Goal: Check status: Check status

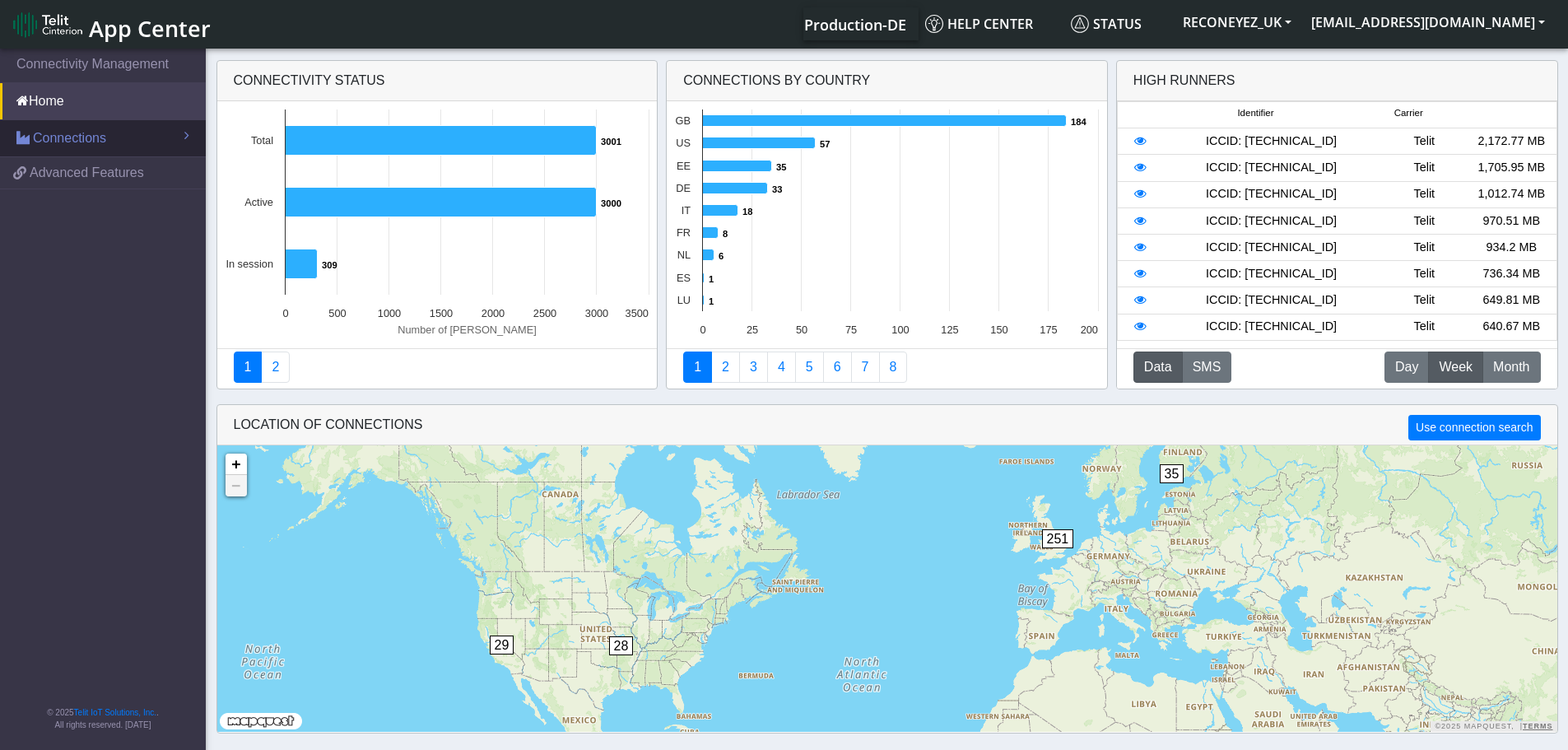
click at [79, 143] on span "Connections" at bounding box center [69, 137] width 73 height 19
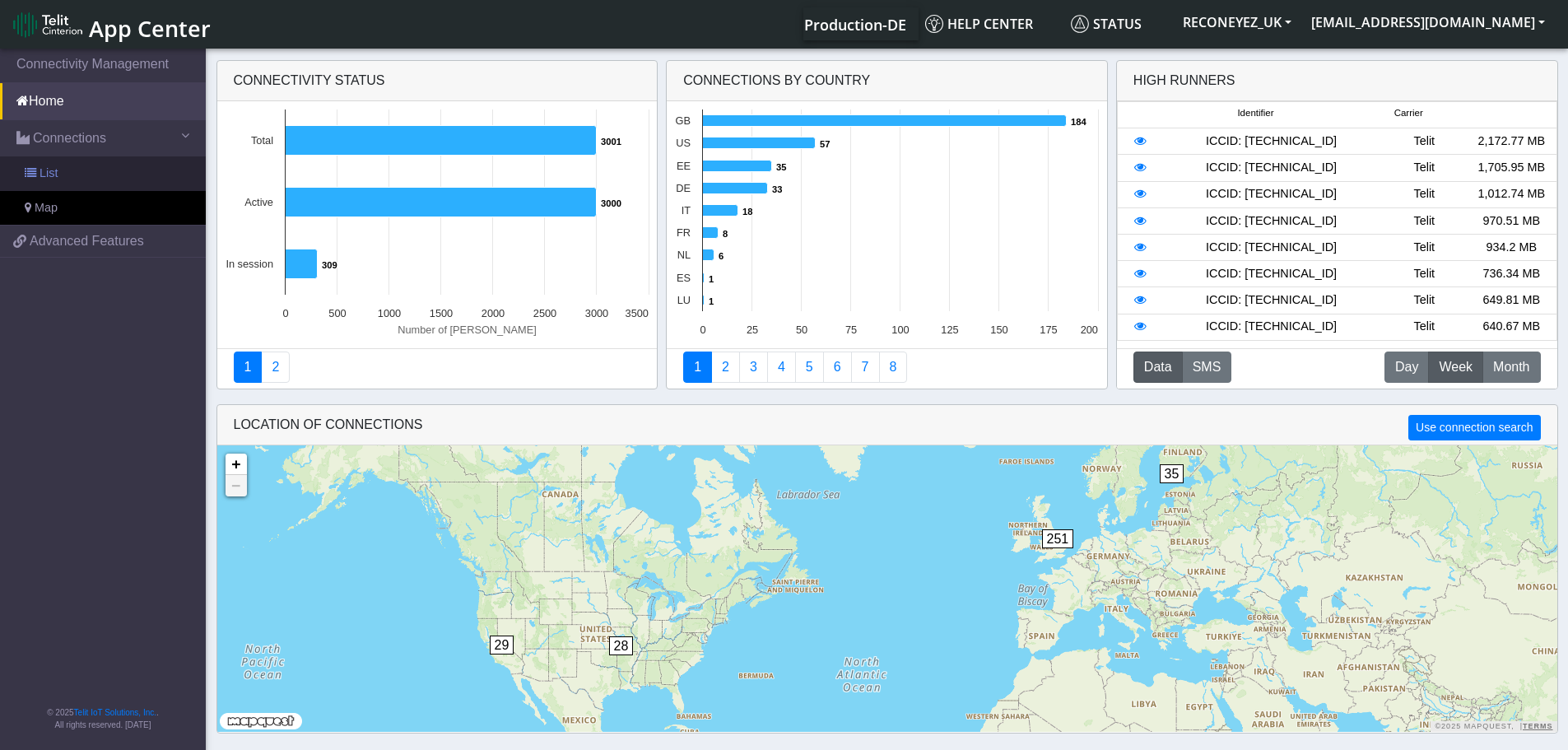
click at [51, 168] on span "List" at bounding box center [49, 174] width 18 height 18
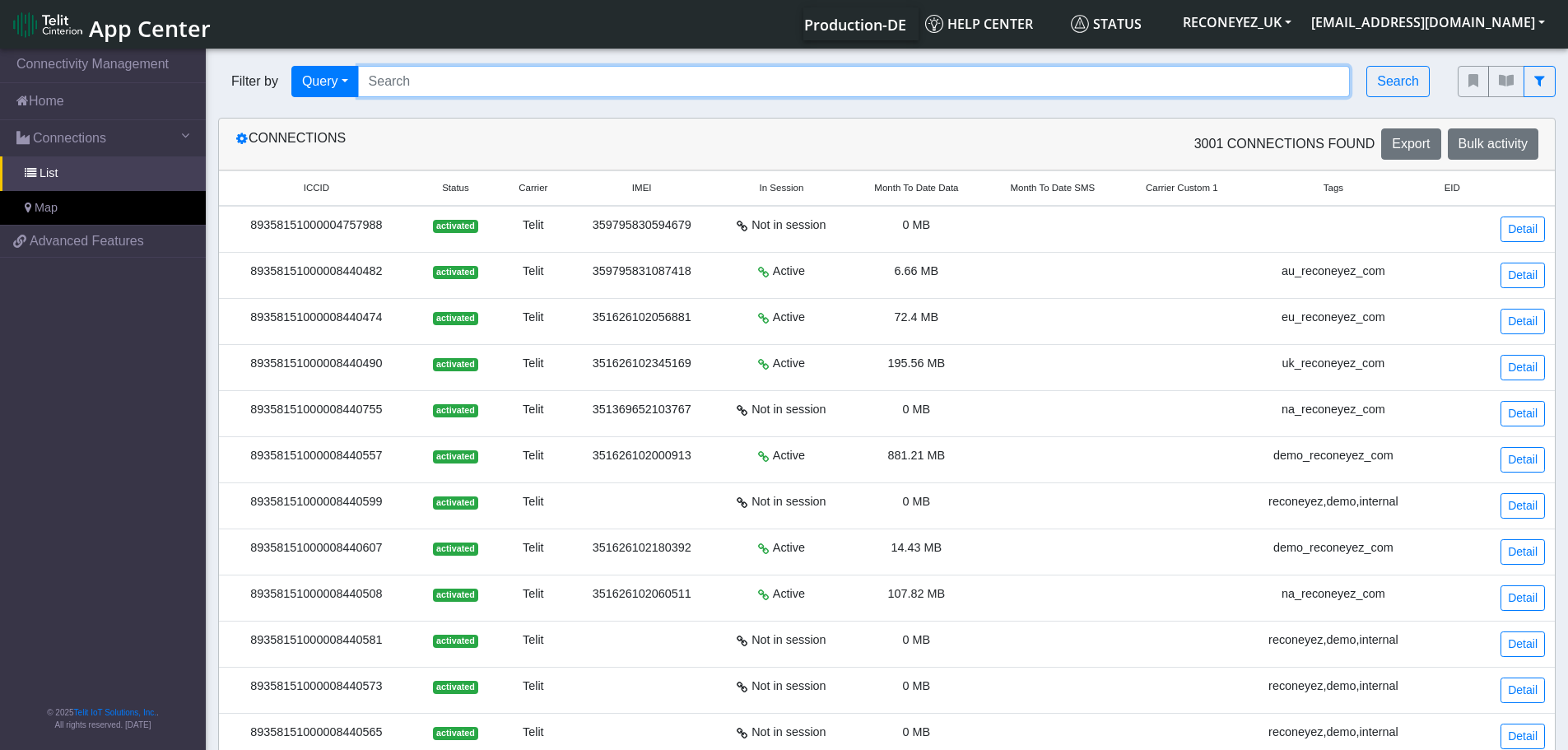
paste input "89358151000008422274"
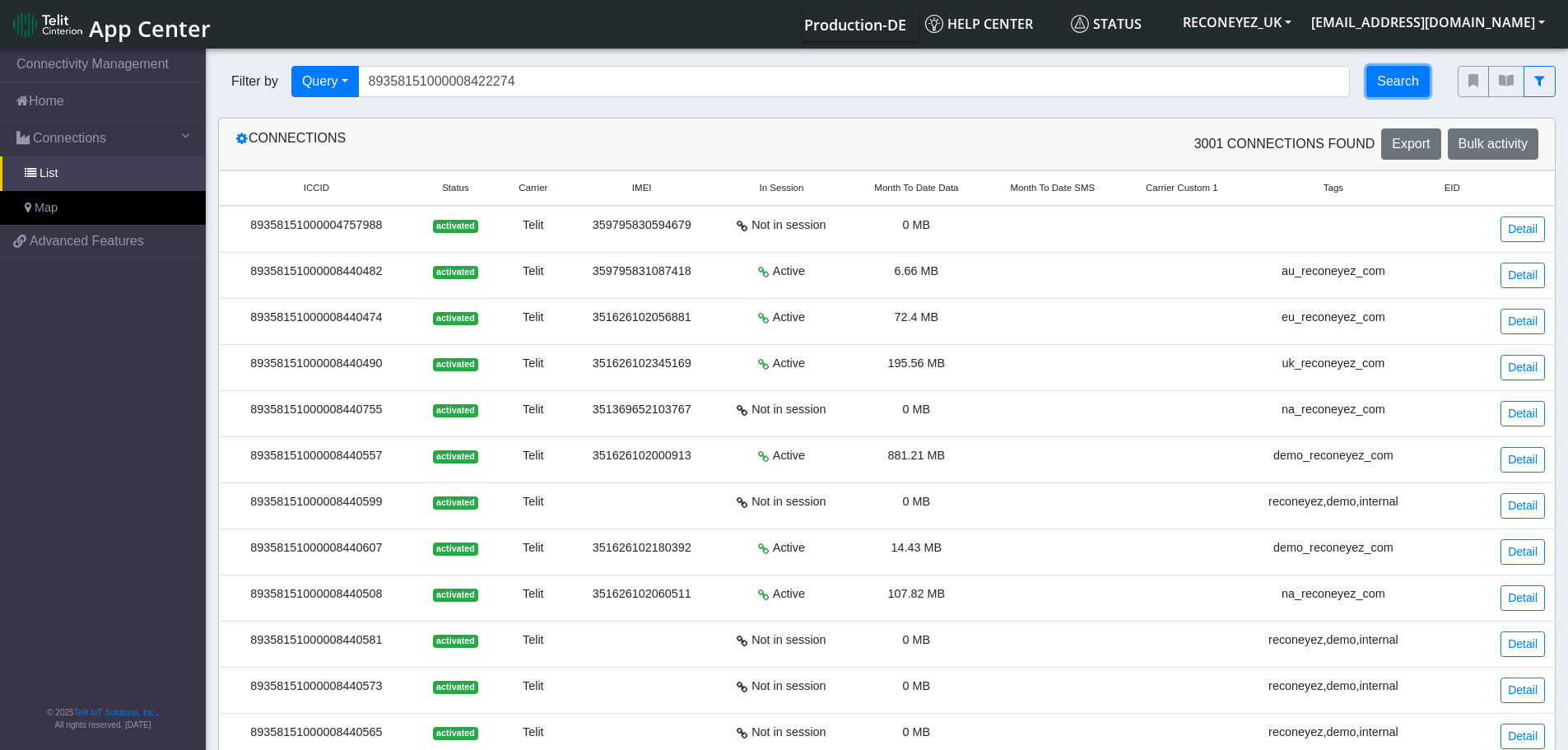
click at [1406, 77] on button "Search" at bounding box center [1398, 81] width 64 height 31
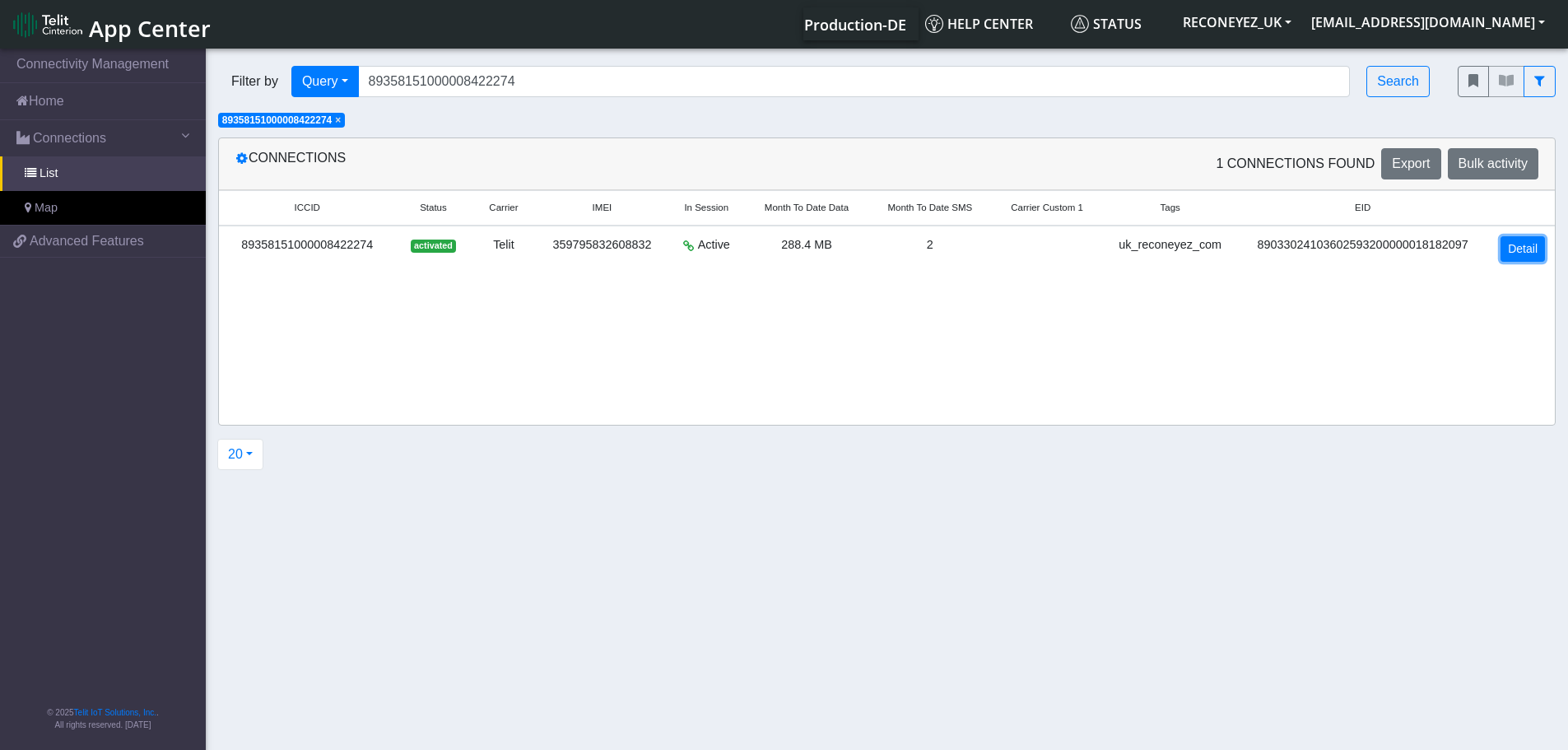
click at [1514, 255] on link "Detail" at bounding box center [1523, 249] width 44 height 26
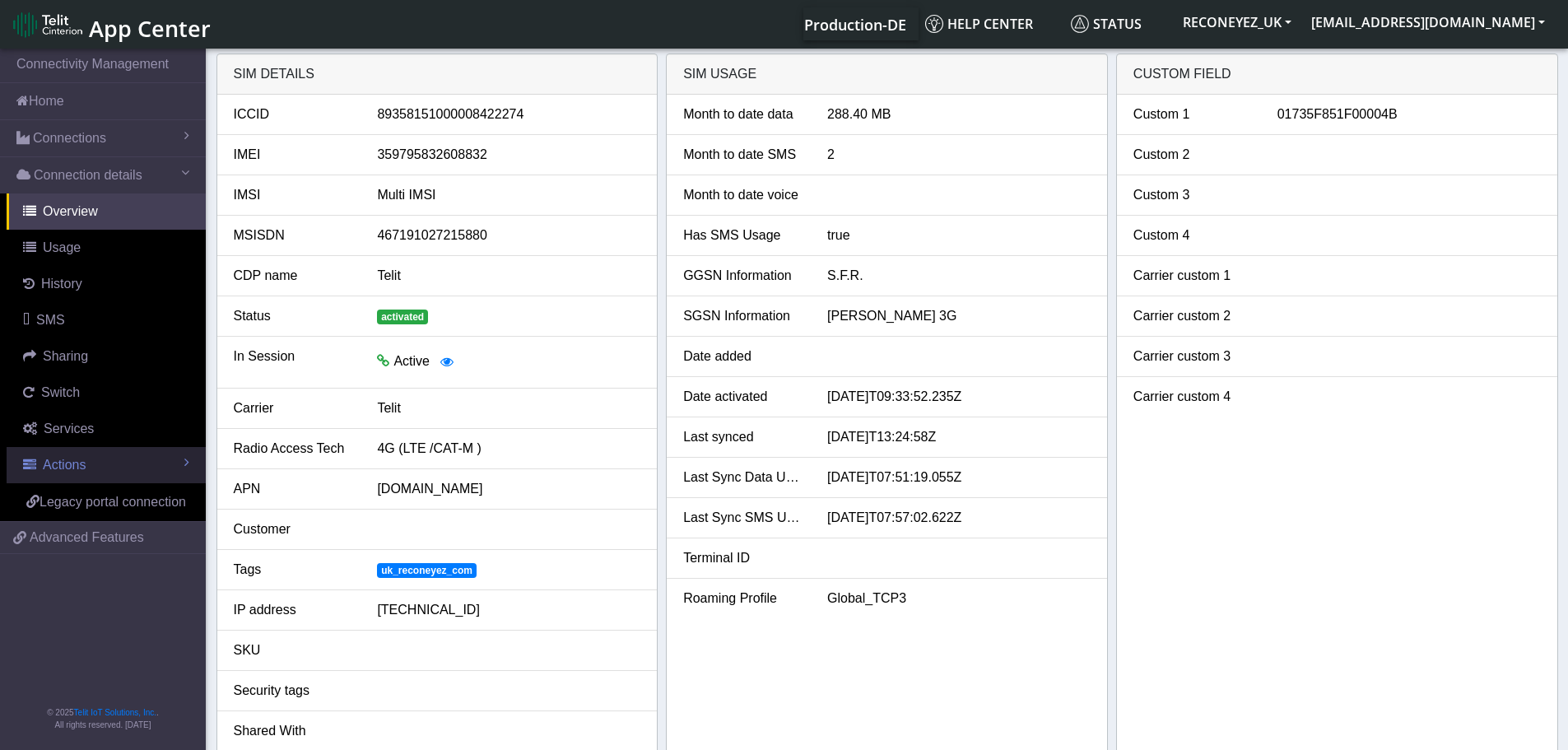
click at [64, 469] on span "Actions" at bounding box center [64, 464] width 42 height 14
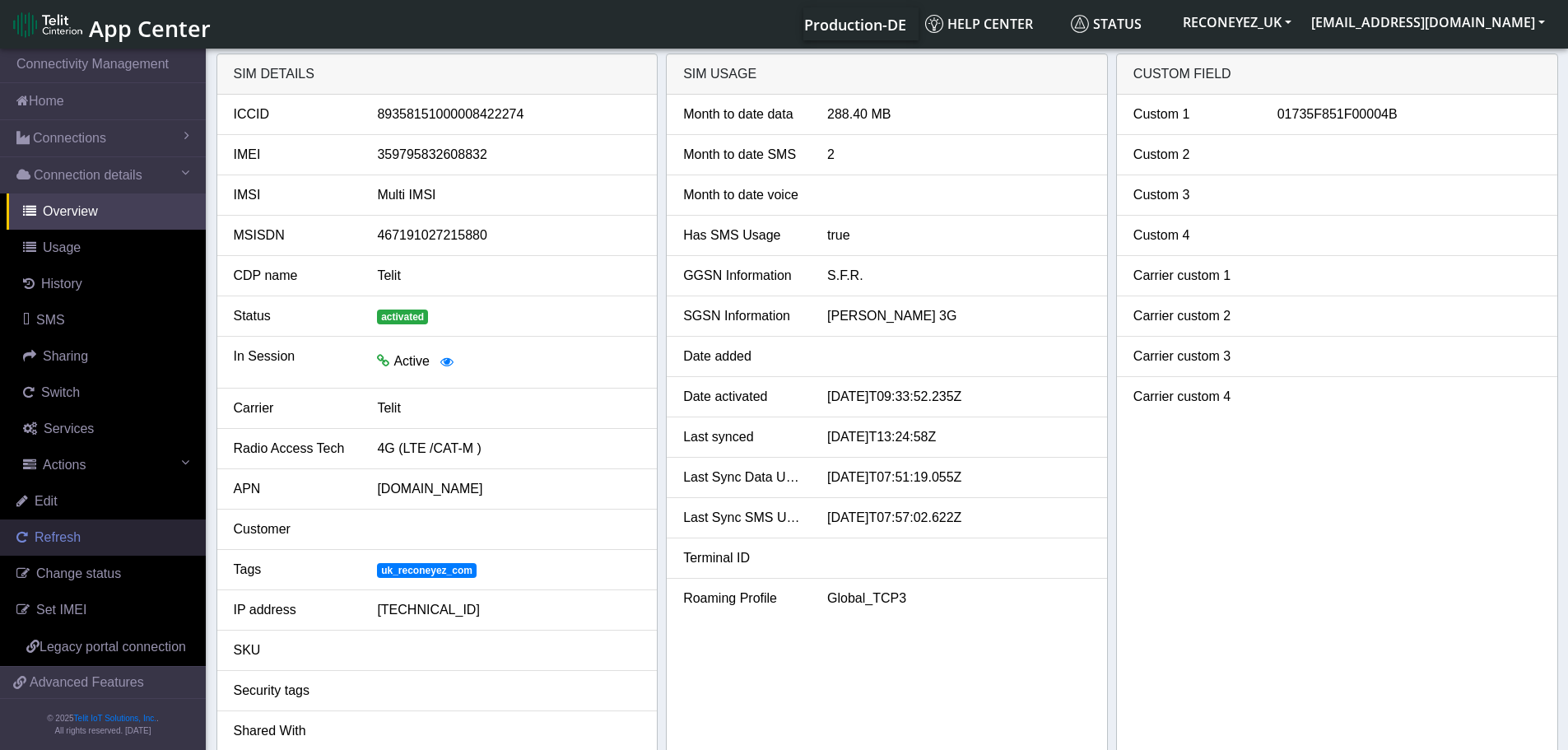
click at [72, 539] on span "Refresh" at bounding box center [57, 537] width 46 height 14
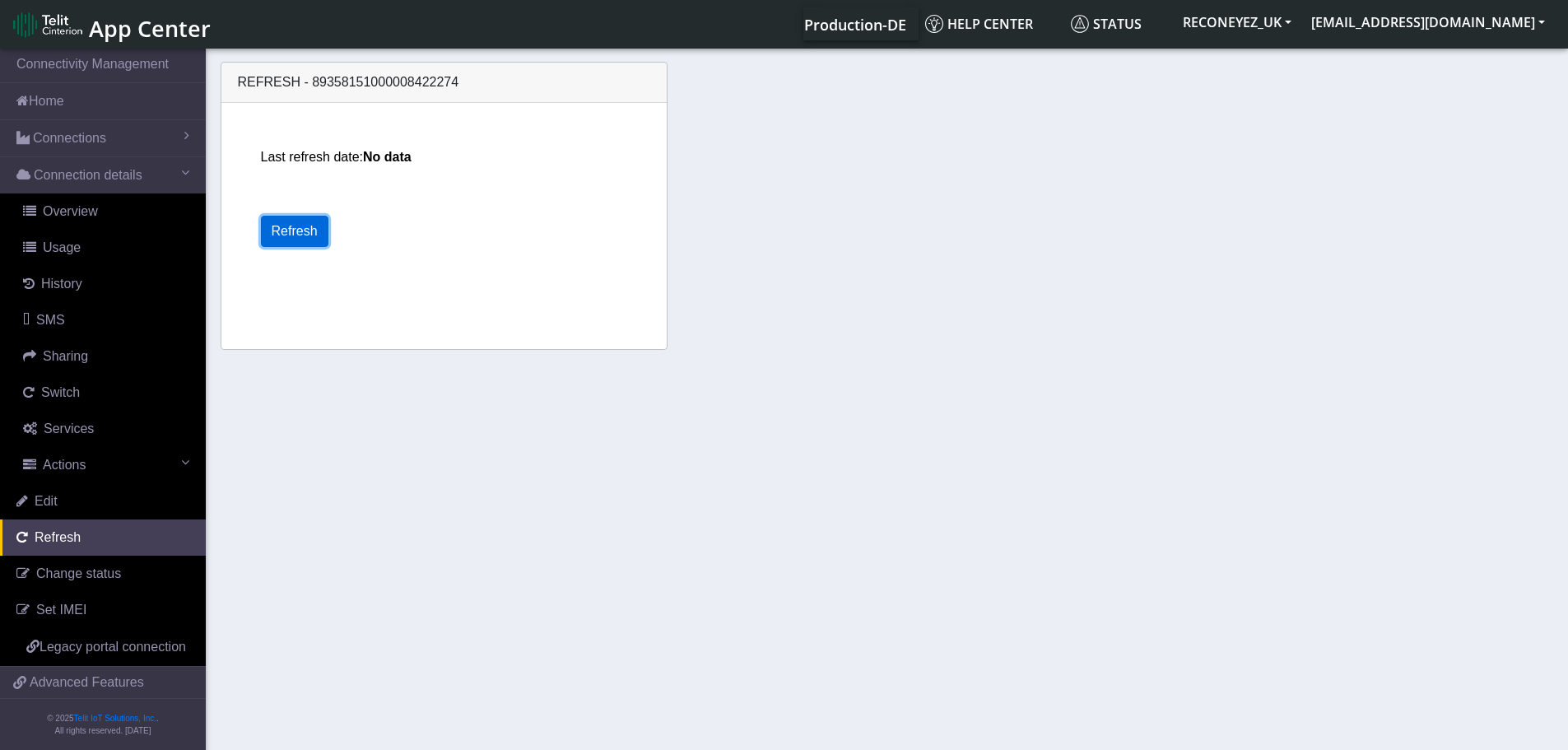
click at [285, 232] on button "Refresh" at bounding box center [294, 232] width 67 height 31
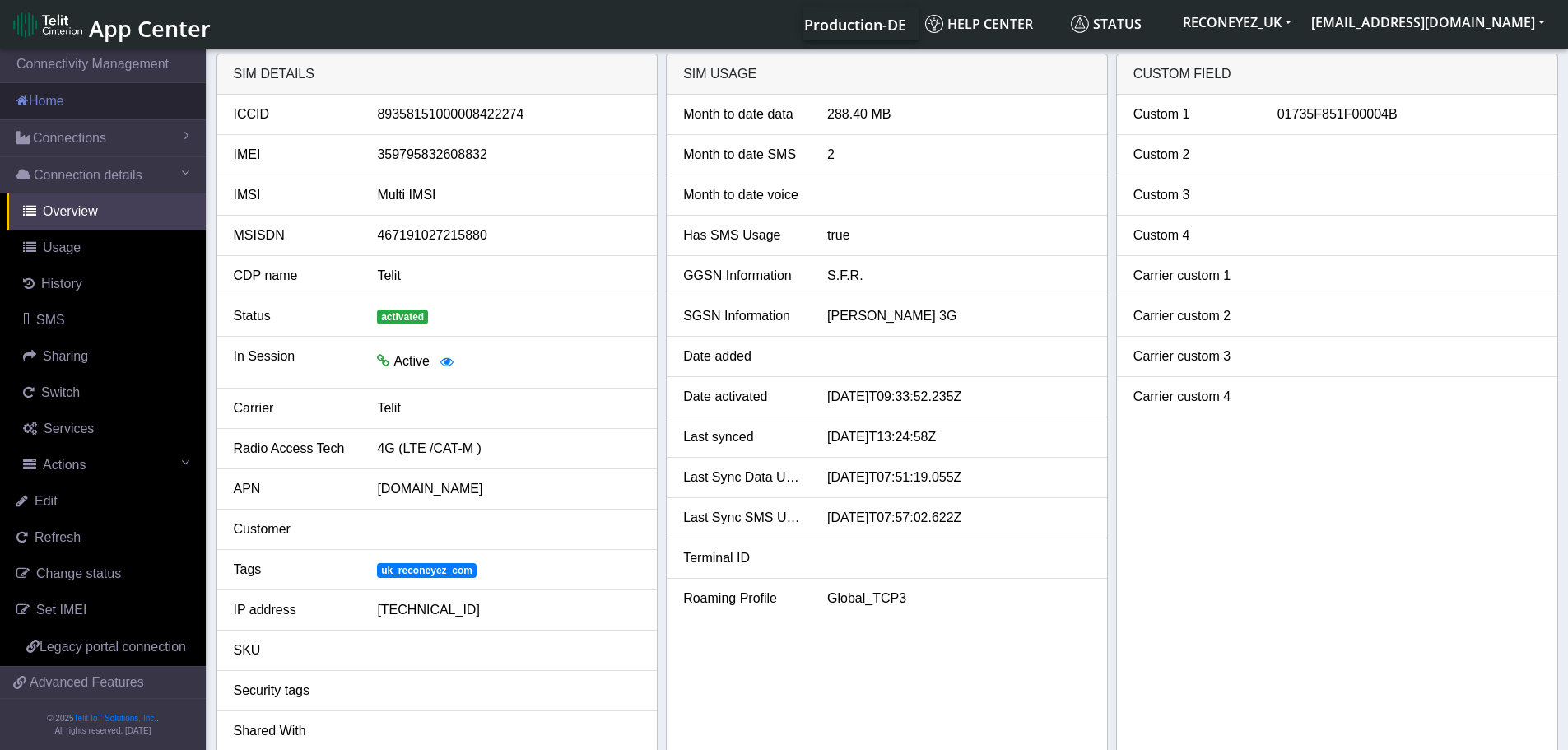
click at [48, 104] on link "Home" at bounding box center [102, 101] width 206 height 36
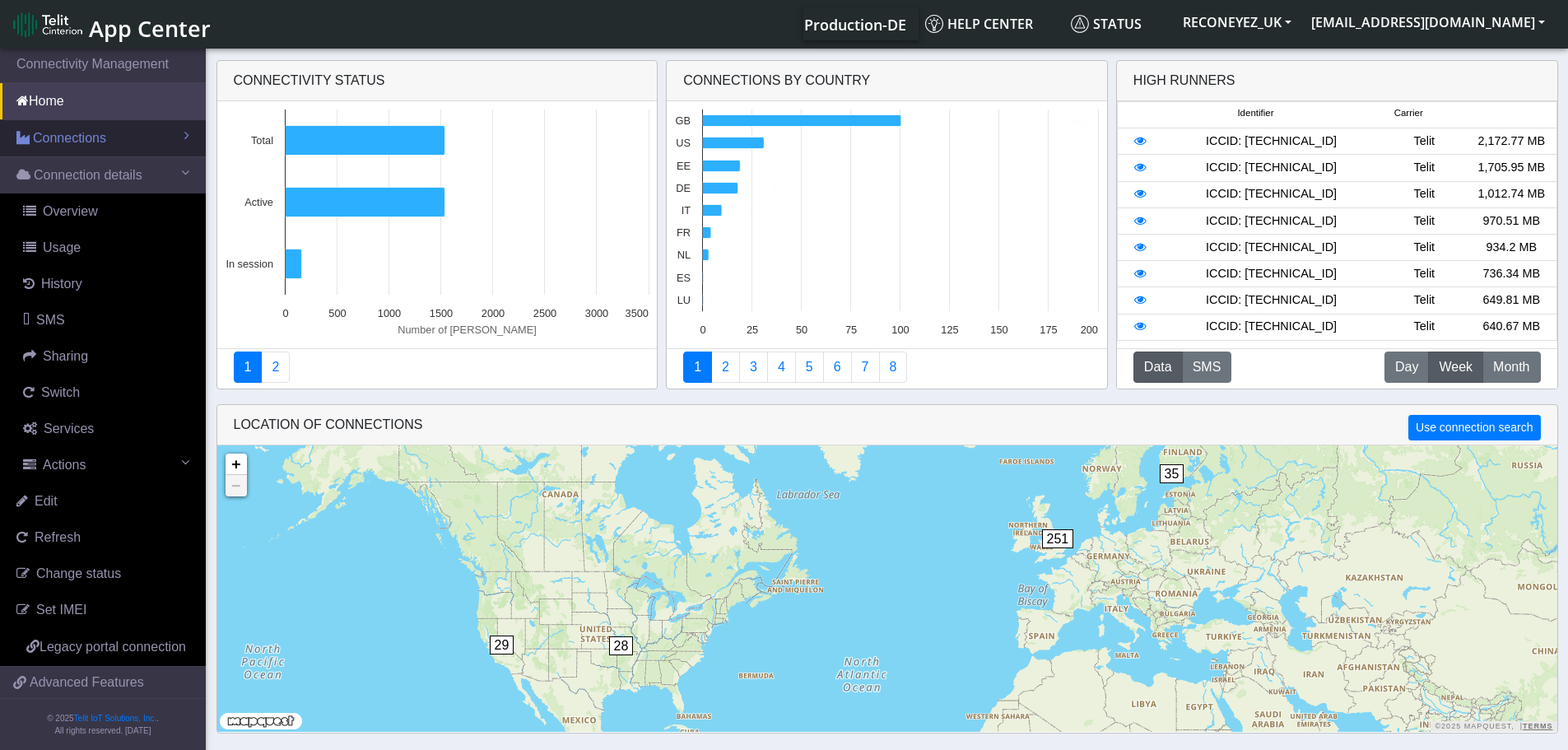
click at [51, 133] on span "Connections" at bounding box center [69, 137] width 73 height 19
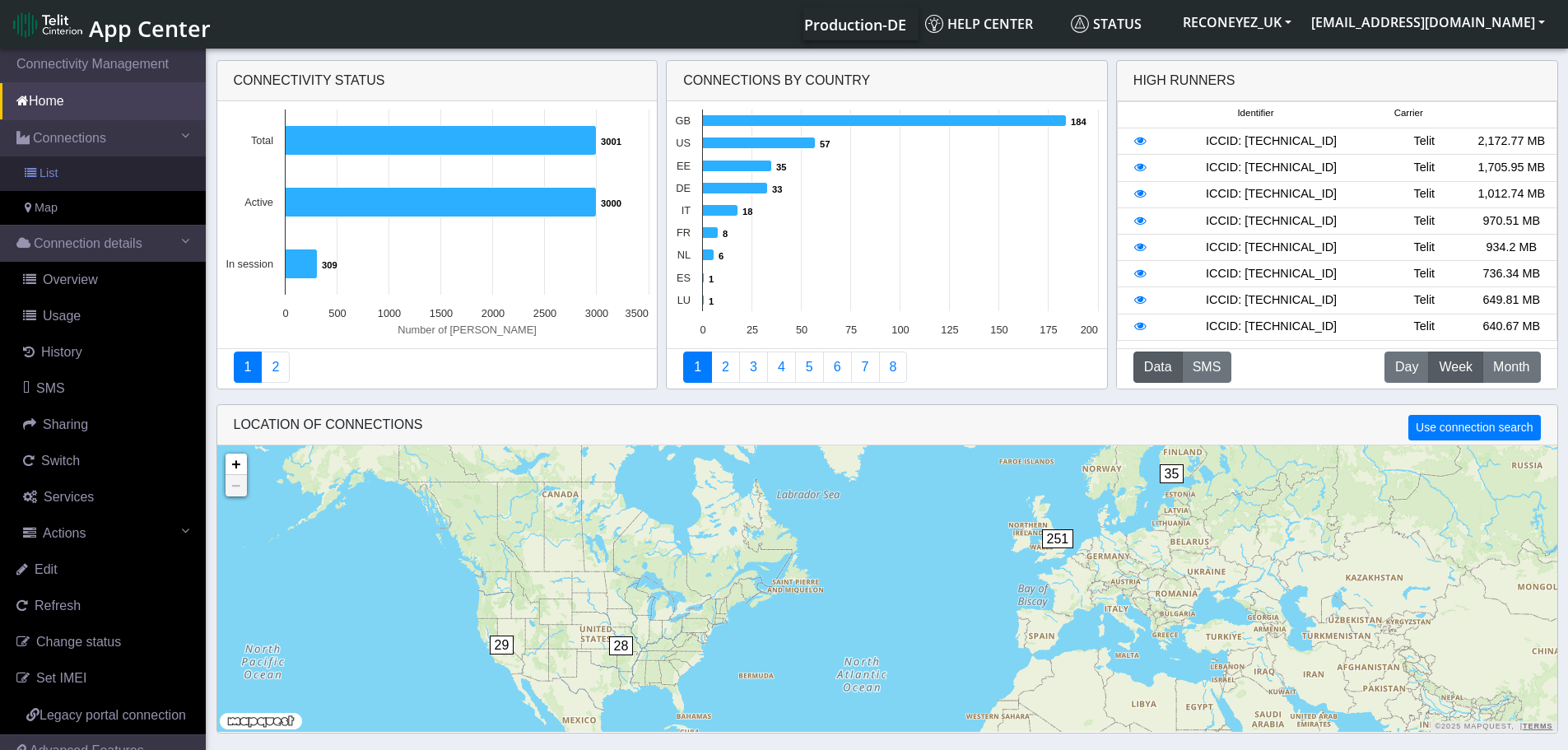
click at [41, 173] on span "List" at bounding box center [49, 174] width 18 height 18
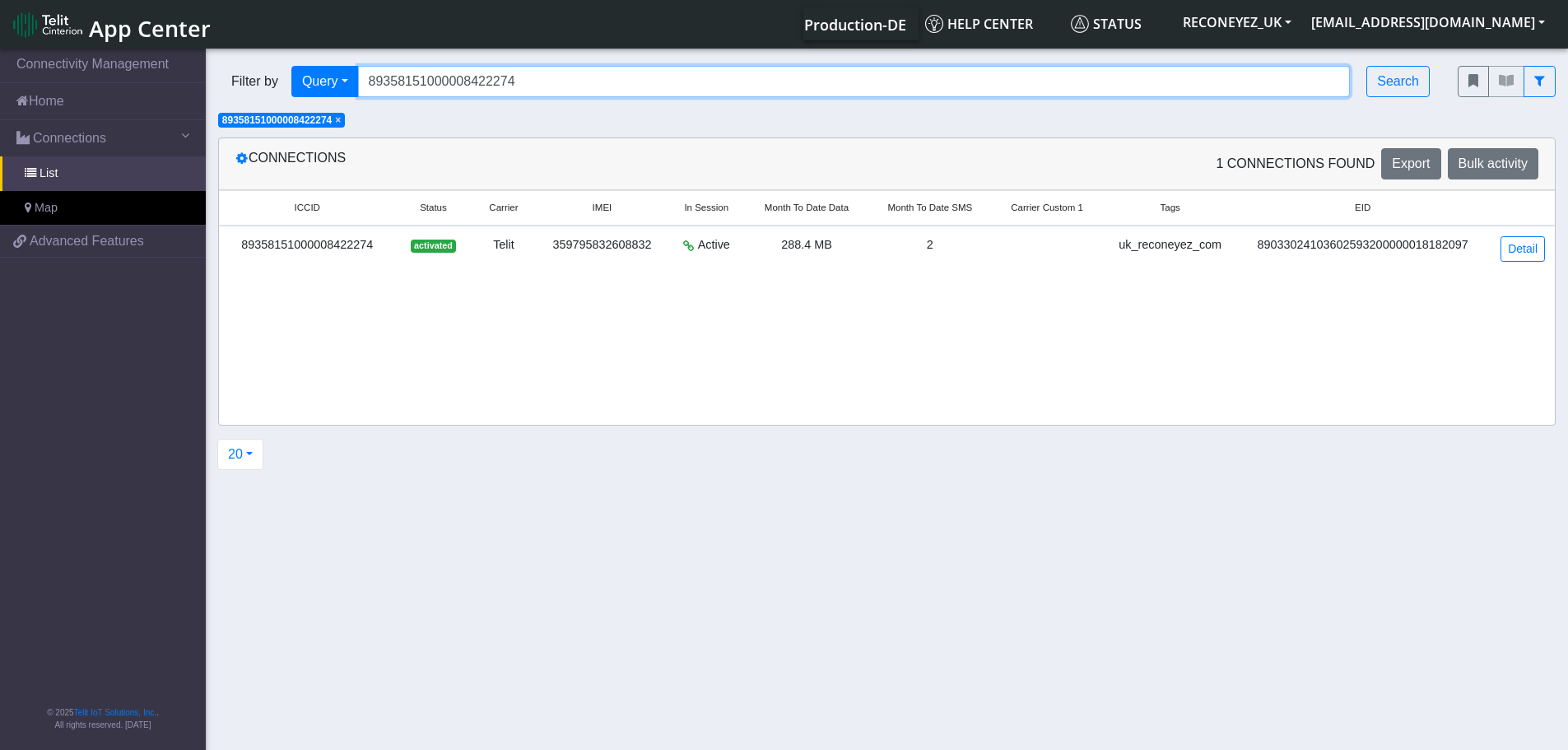
click at [1141, 84] on input "89358151000008422274" at bounding box center [854, 81] width 992 height 31
type input "8"
paste input "89358151000008419817"
type input "89358151000008419817"
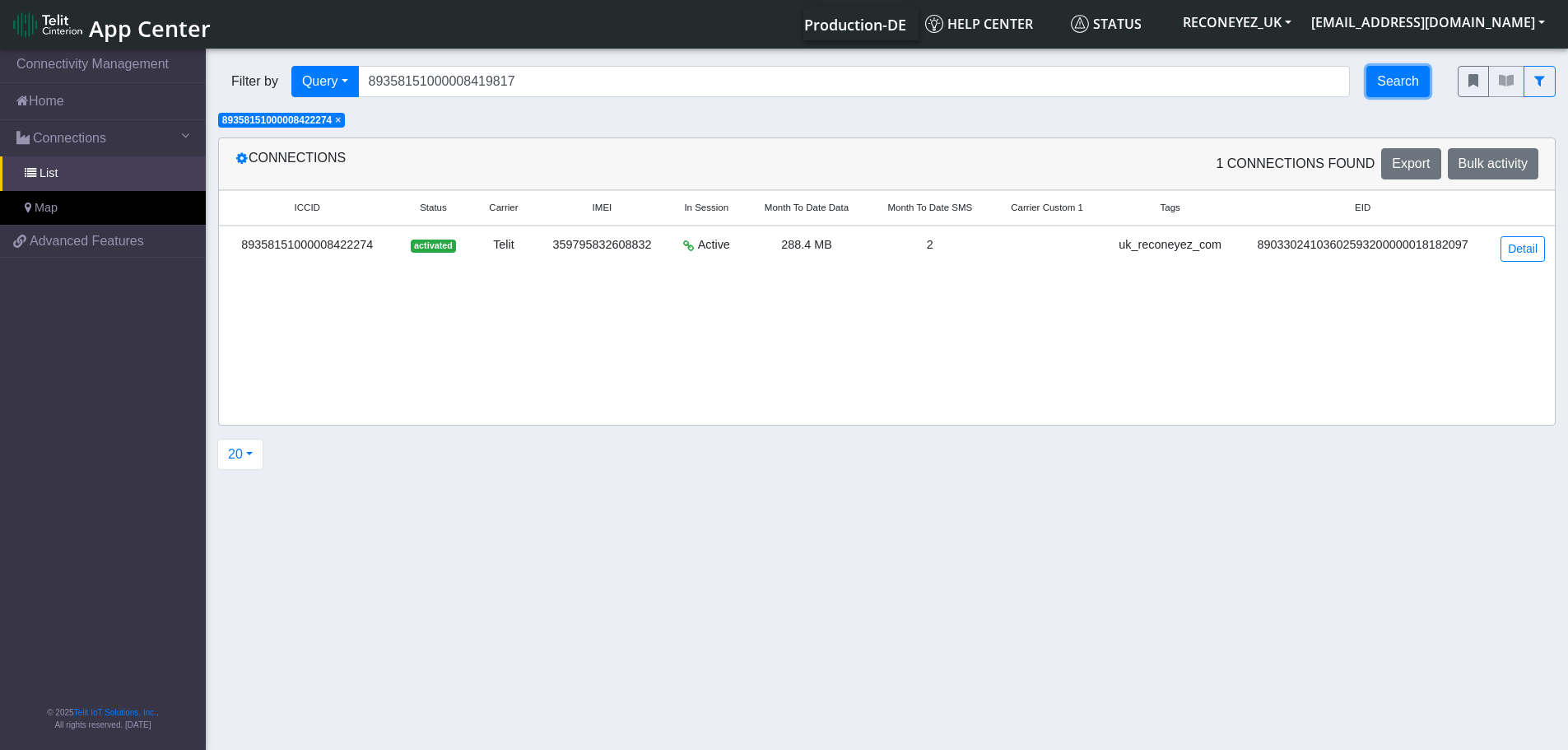
click at [1392, 91] on button "Search" at bounding box center [1398, 81] width 64 height 31
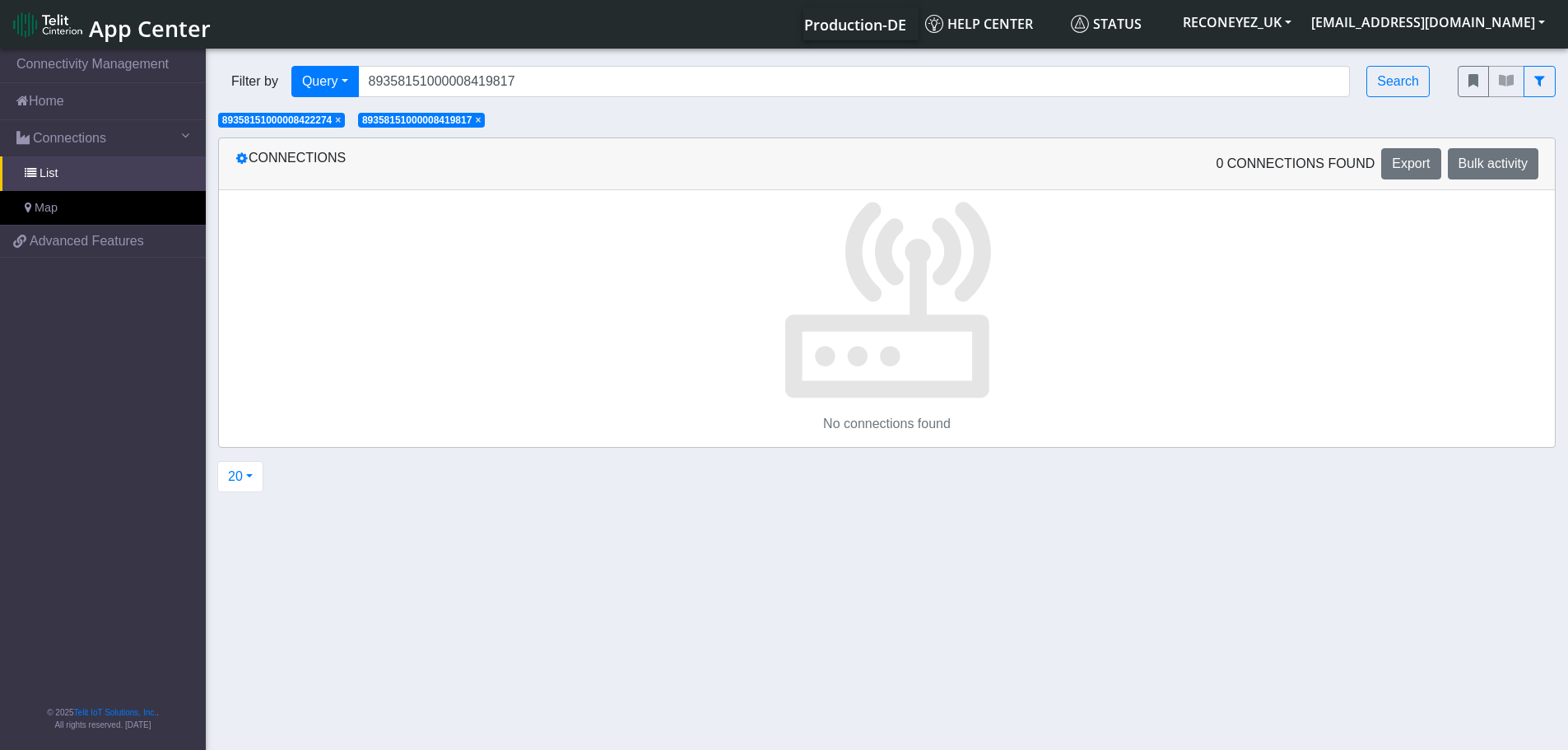
click at [341, 117] on span "×" at bounding box center [338, 120] width 6 height 11
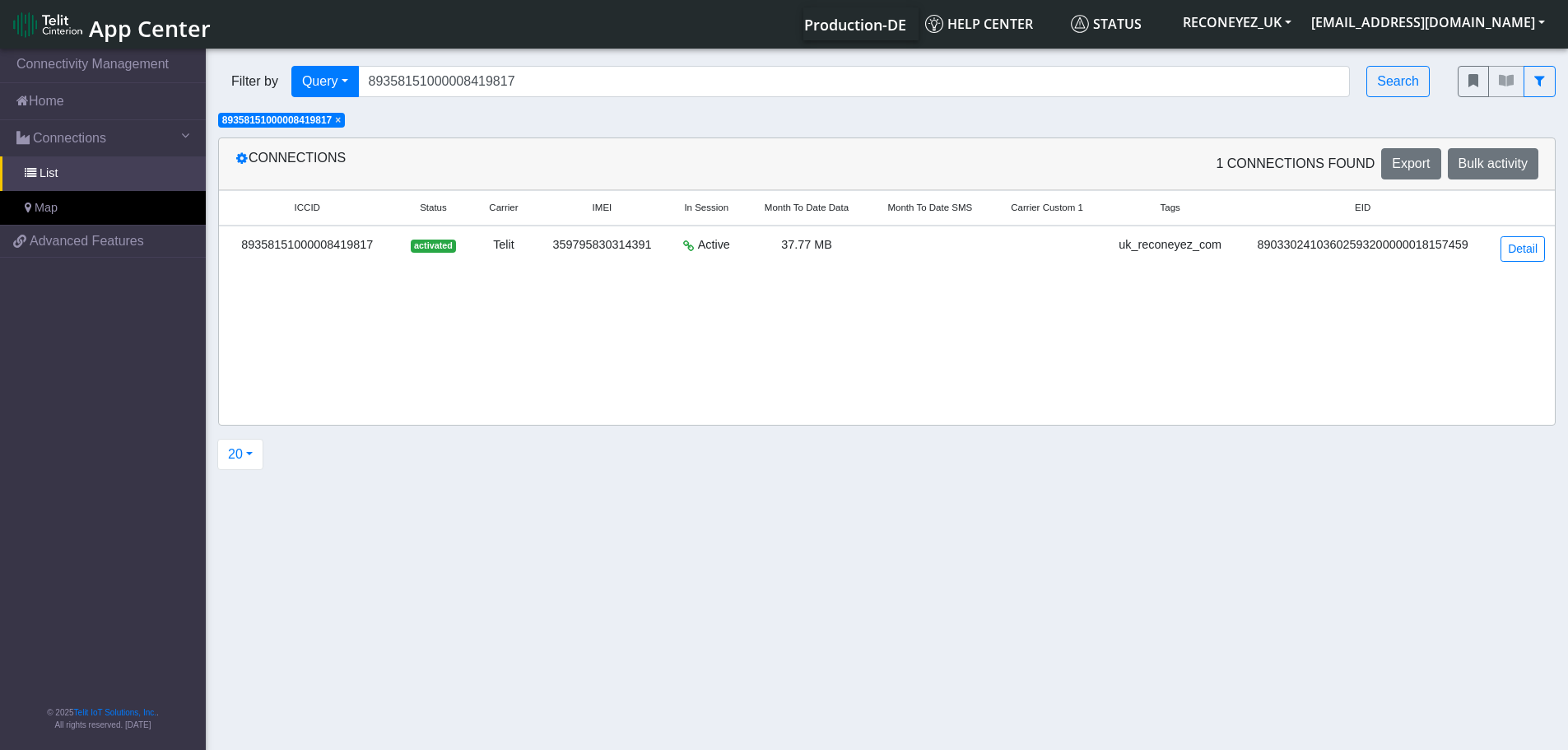
click at [340, 119] on span "×" at bounding box center [338, 120] width 6 height 11
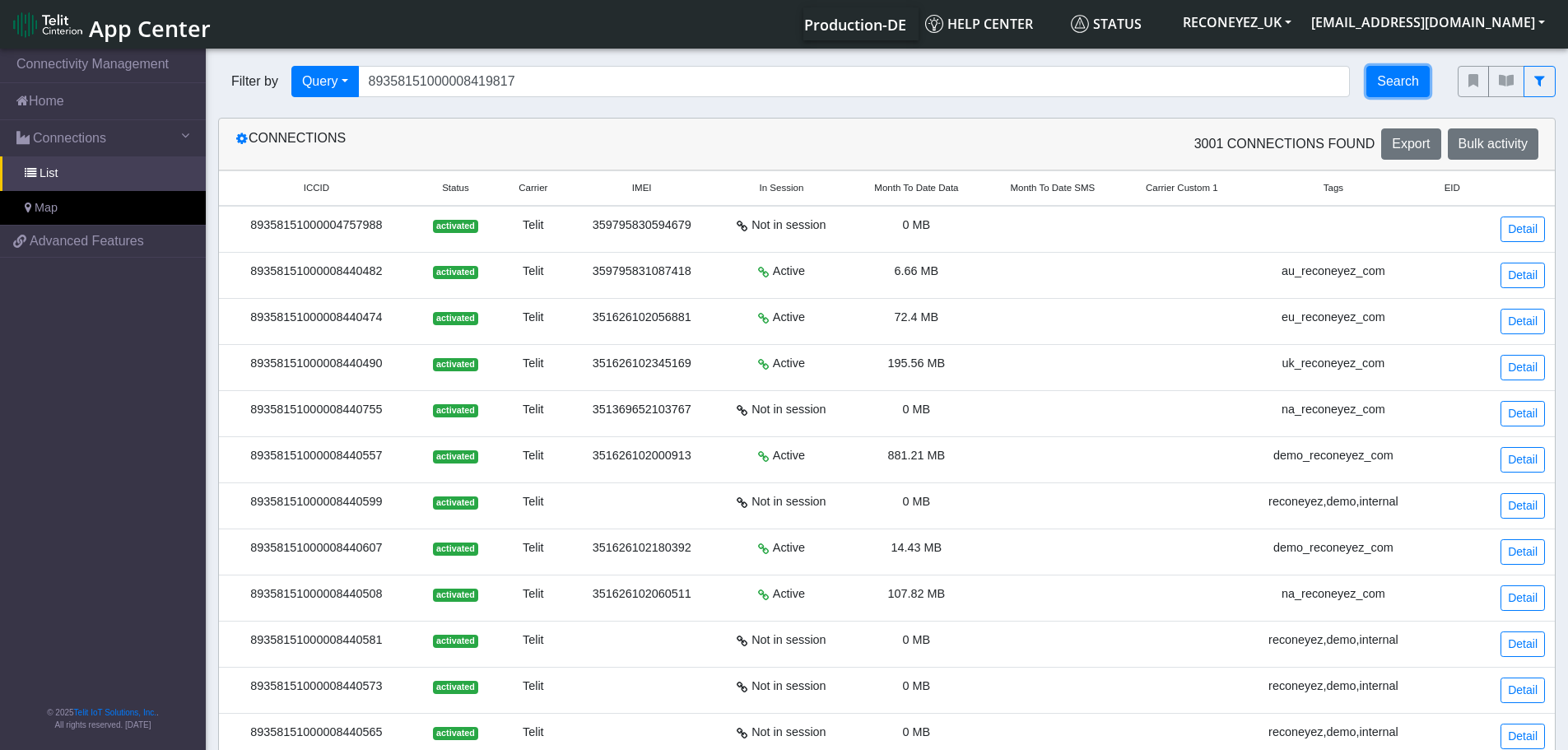
click at [1413, 79] on button "Search" at bounding box center [1398, 81] width 64 height 31
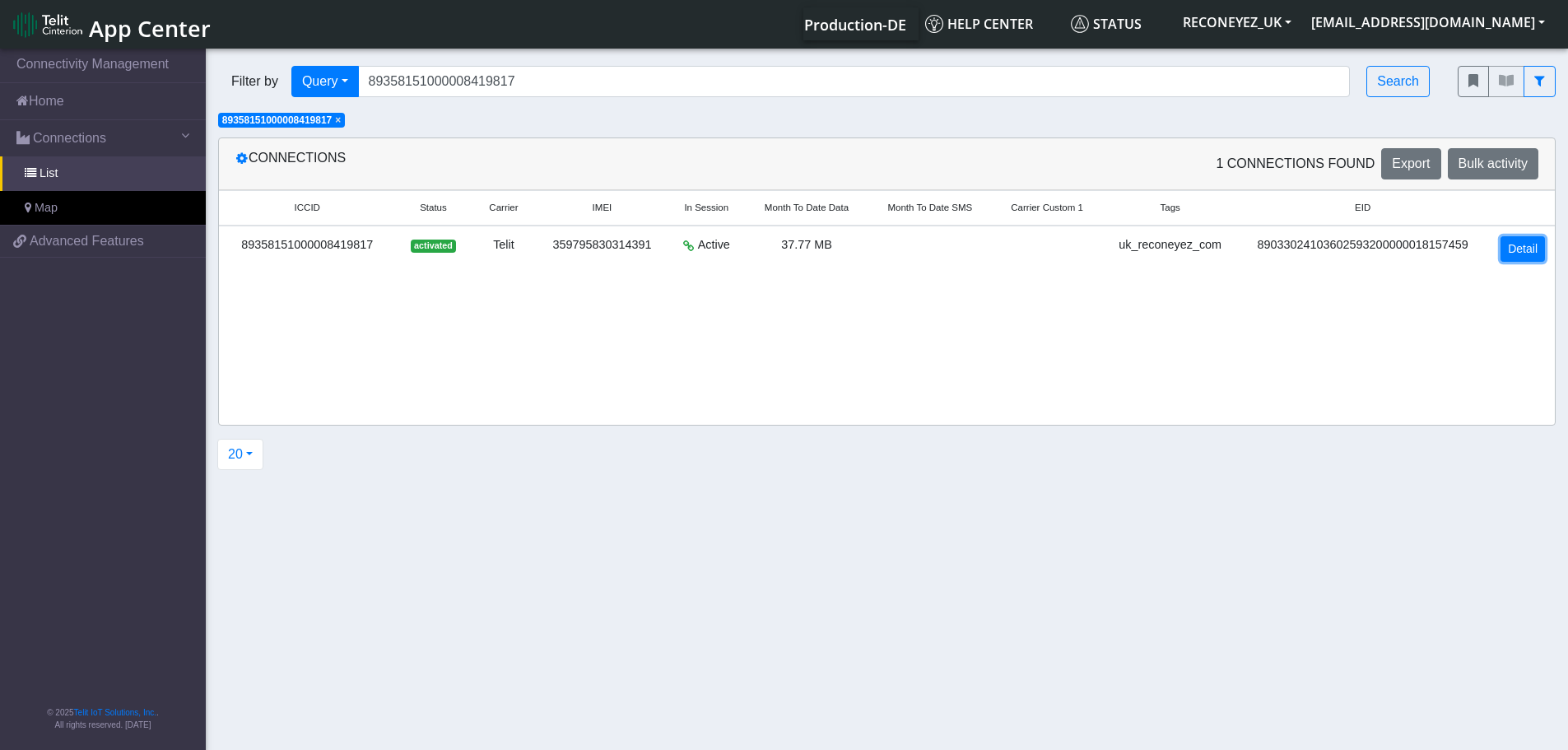
click at [1527, 248] on link "Detail" at bounding box center [1523, 249] width 44 height 26
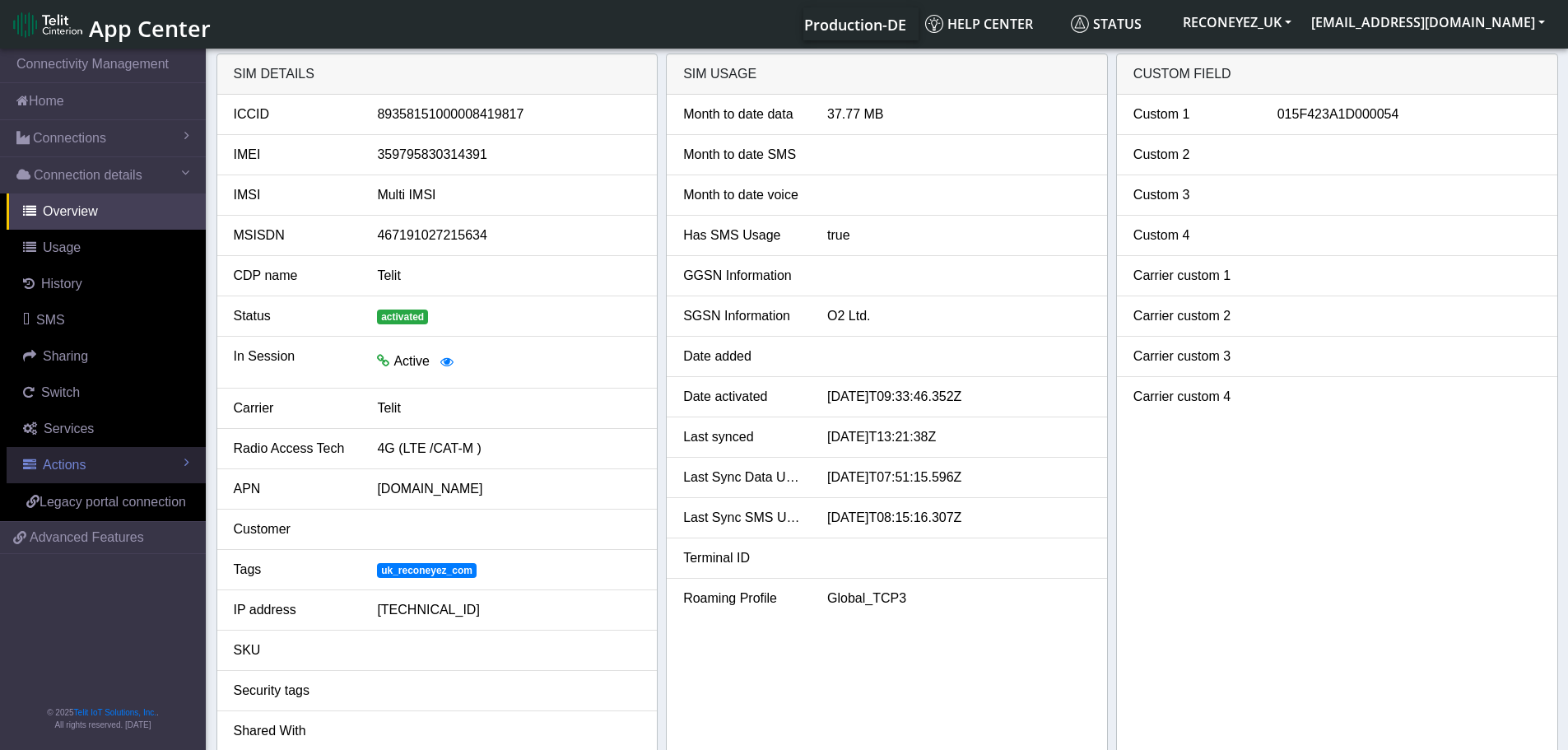
click at [82, 464] on span "Actions" at bounding box center [64, 464] width 42 height 14
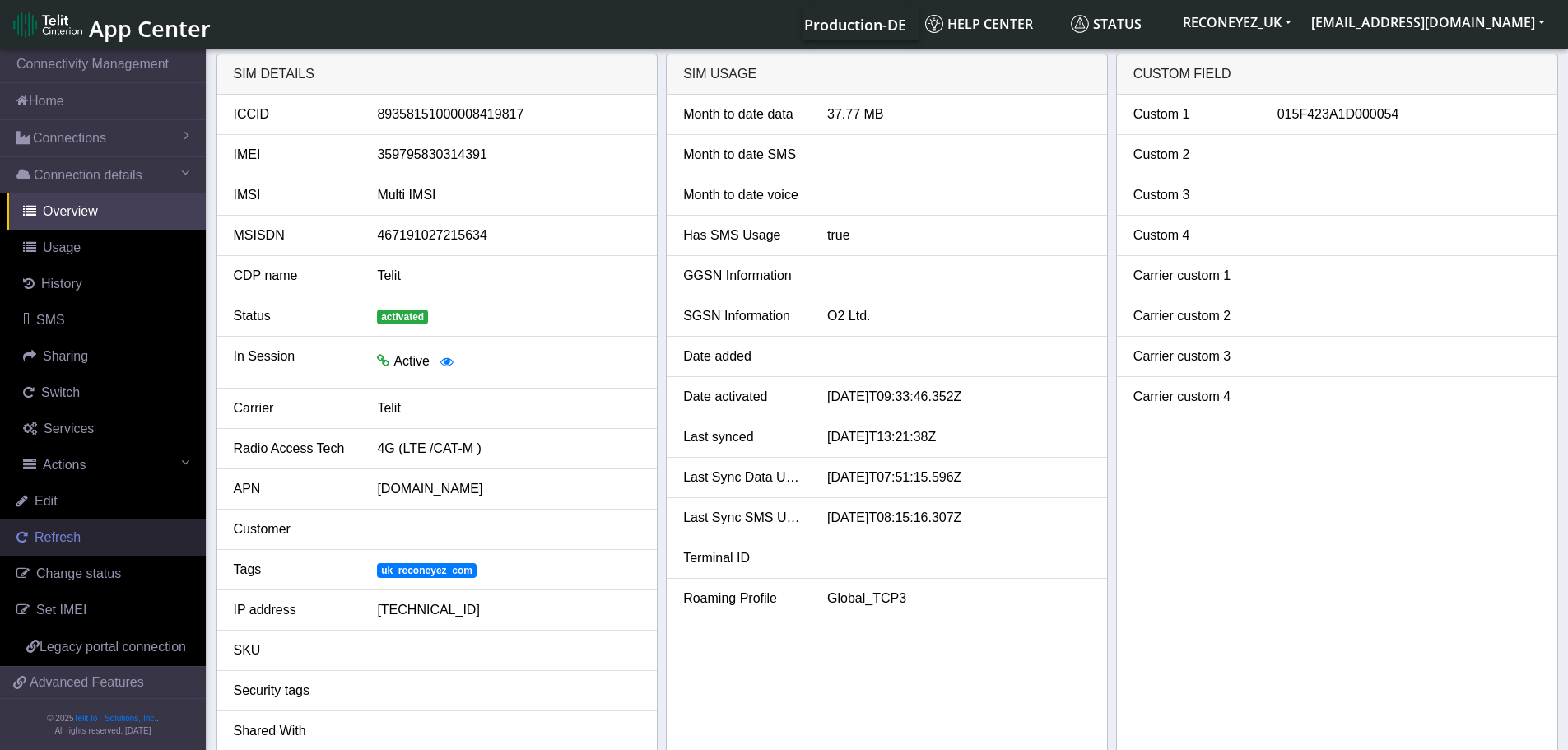
click at [79, 534] on link "Refresh" at bounding box center [102, 537] width 206 height 36
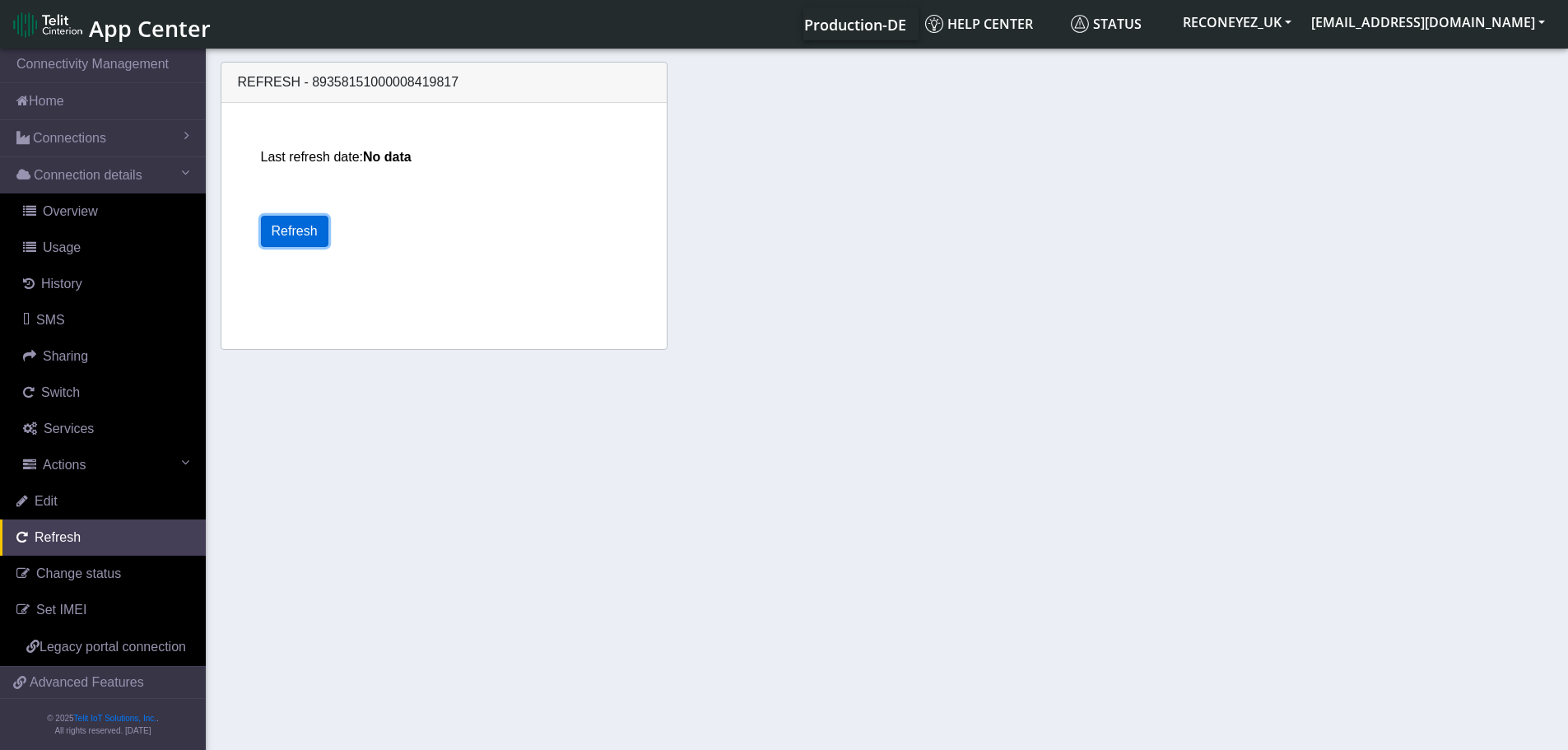
click at [288, 240] on button "Refresh" at bounding box center [294, 232] width 67 height 31
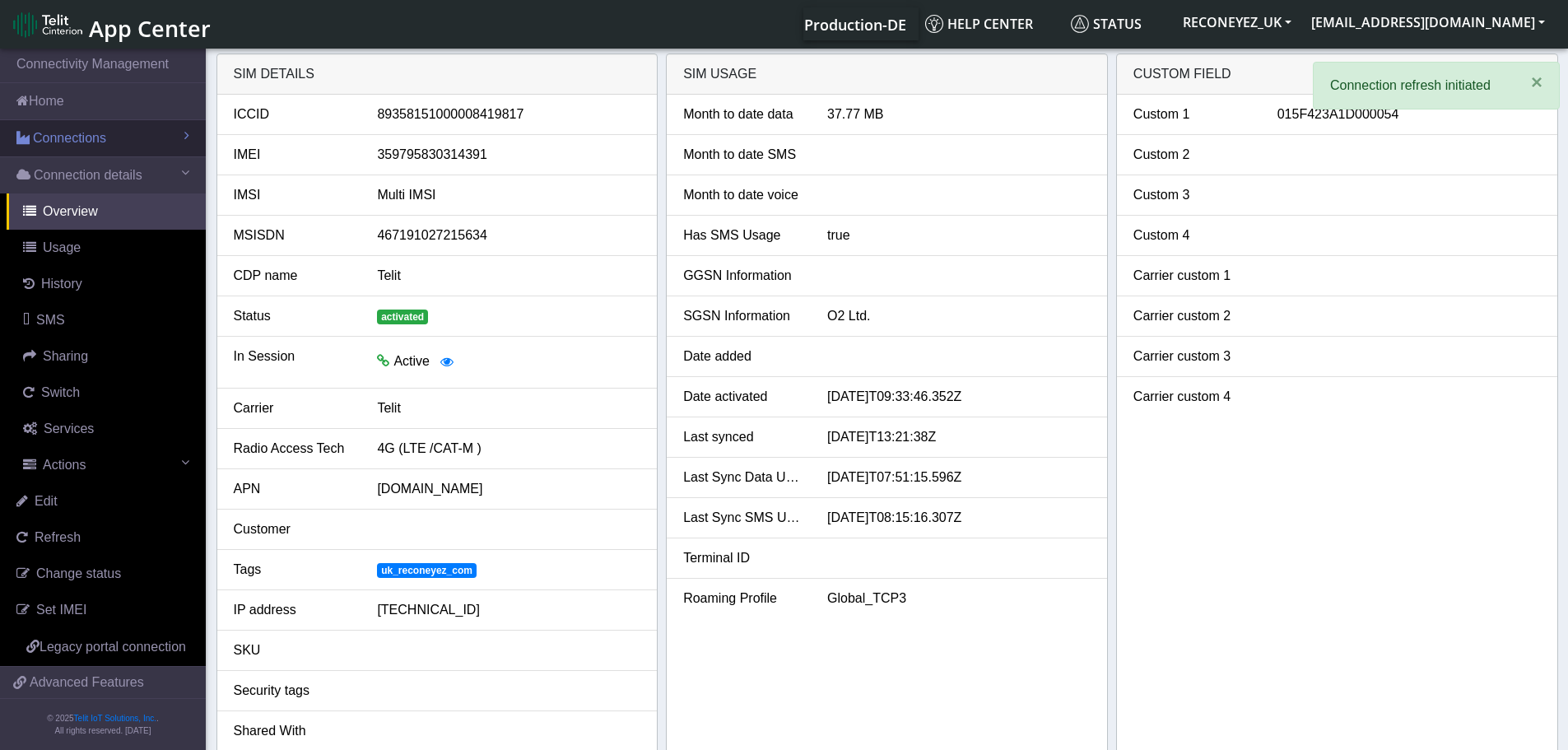
click at [106, 142] on link "Connections" at bounding box center [102, 137] width 206 height 36
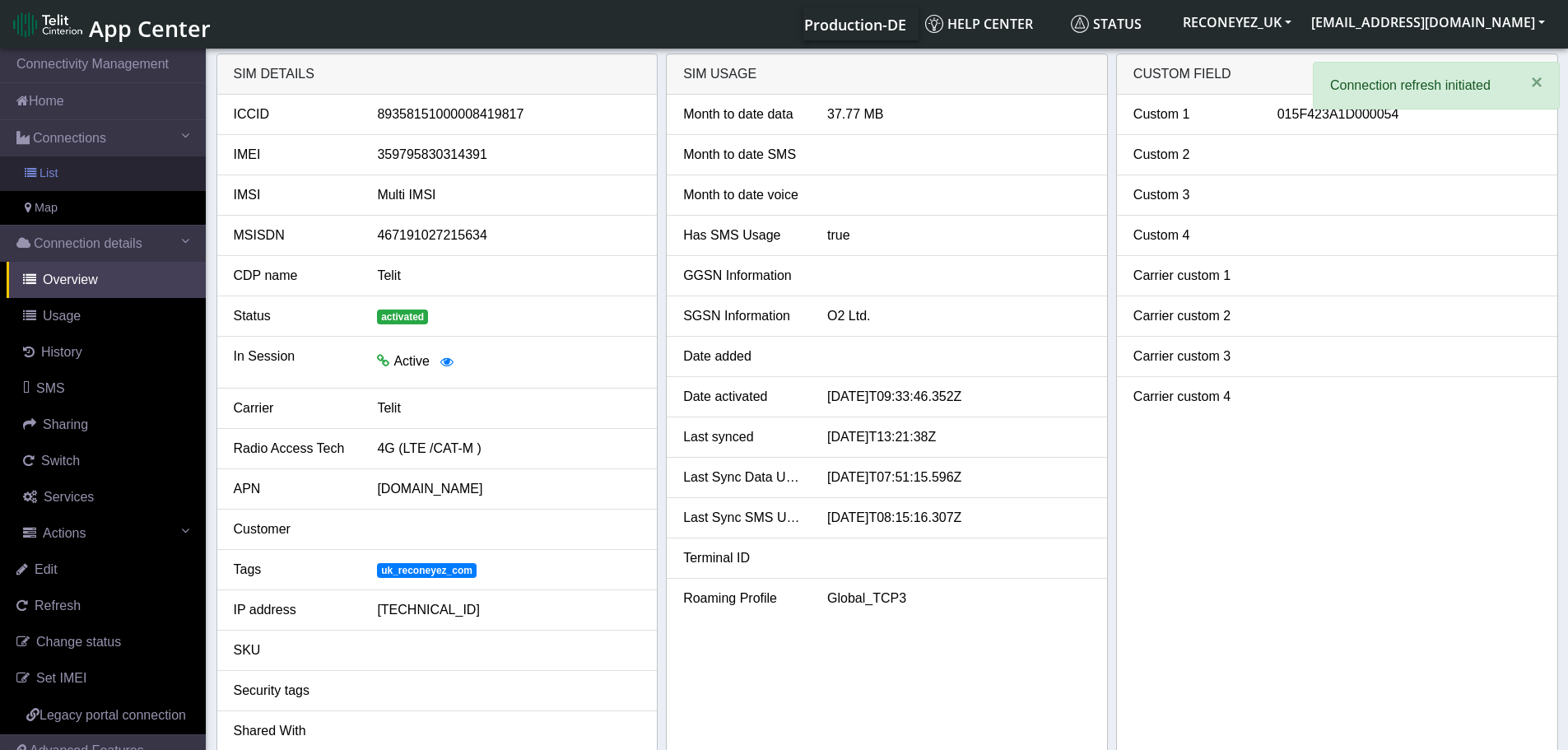
click at [102, 176] on link "List" at bounding box center [102, 173] width 206 height 34
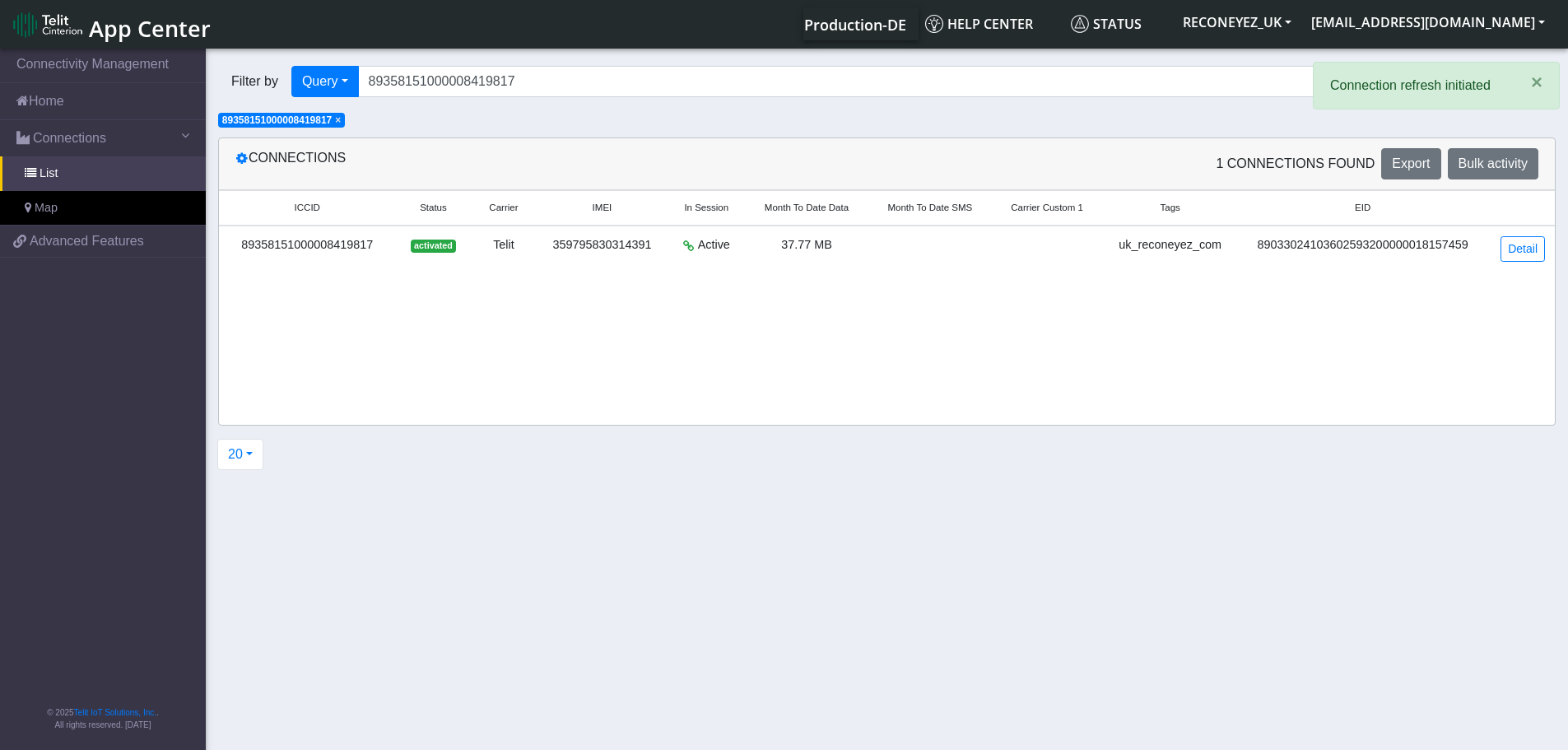
click at [341, 119] on span "×" at bounding box center [338, 120] width 6 height 11
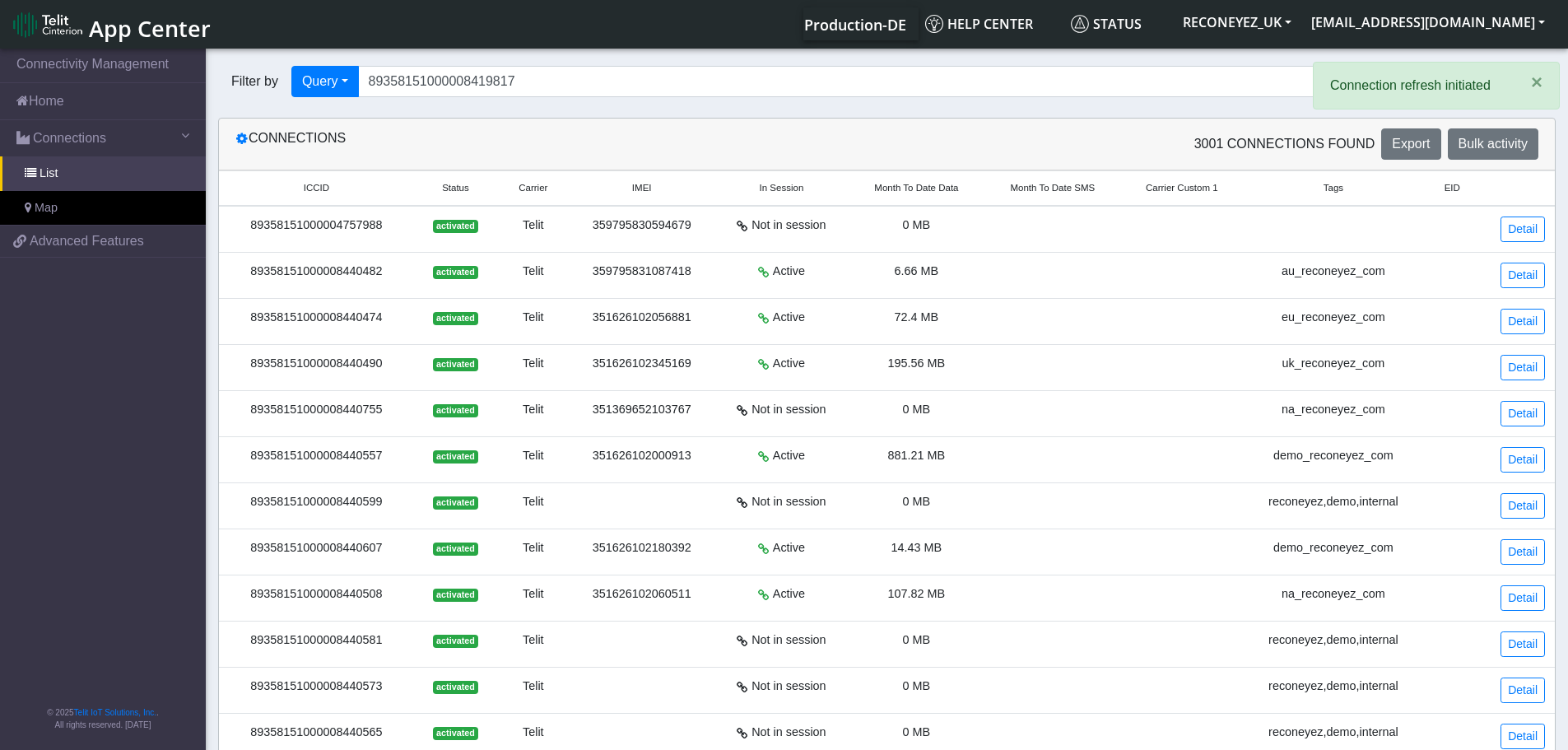
drag, startPoint x: 567, startPoint y: 65, endPoint x: 756, endPoint y: 100, distance: 192.2
click at [321, 95] on div "Filter by Query Query In Session Not connected Tags Country Operator 8935815100…" at bounding box center [826, 81] width 1240 height 56
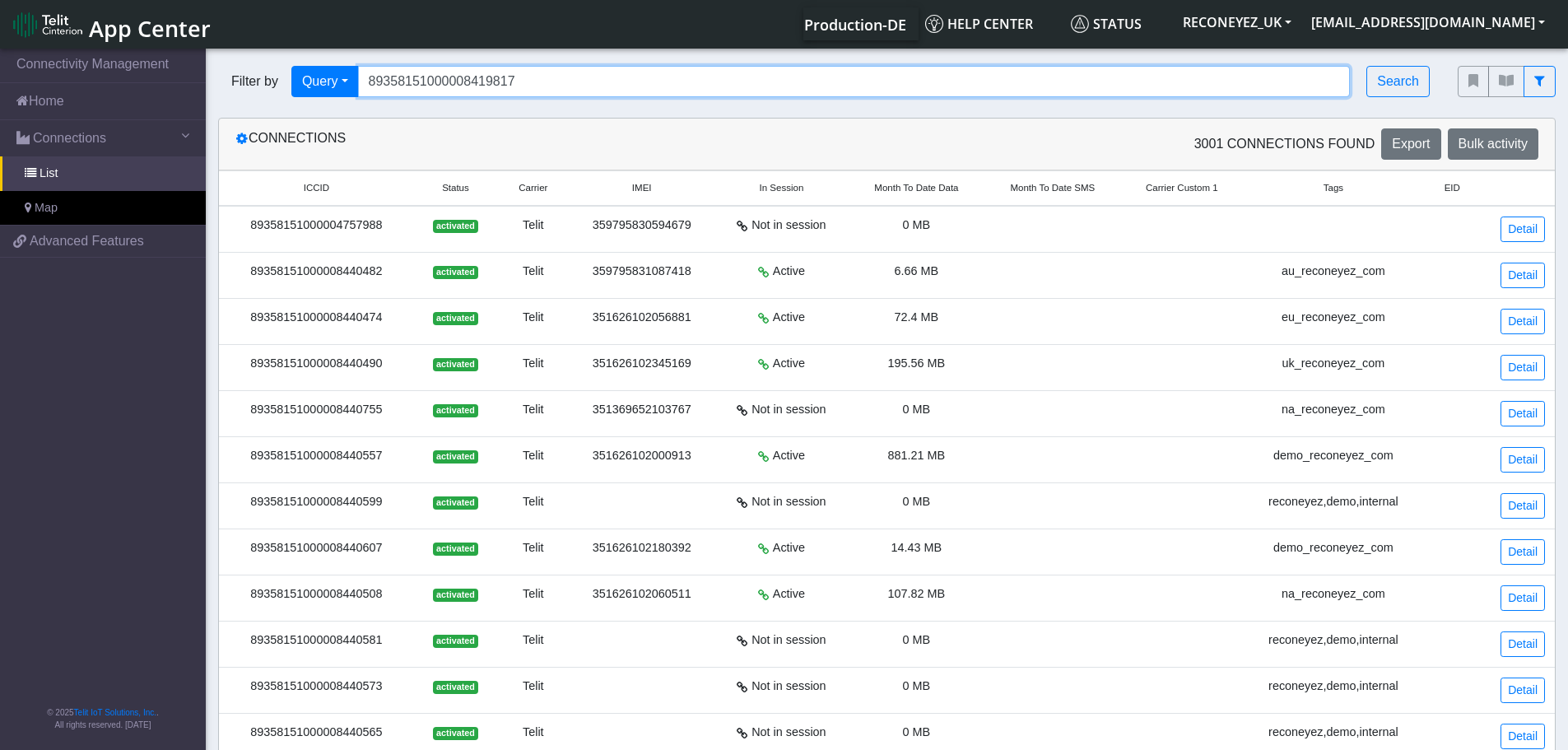
drag, startPoint x: 634, startPoint y: 85, endPoint x: 269, endPoint y: 86, distance: 365.0
click at [269, 86] on div "Filter by Query Query In Session Not connected Tags Country Operator 8935815100…" at bounding box center [826, 81] width 1216 height 31
drag, startPoint x: 275, startPoint y: 83, endPoint x: 599, endPoint y: 83, distance: 324.0
click at [599, 83] on input "Search..." at bounding box center [854, 81] width 992 height 31
paste input "89358151000008415716"
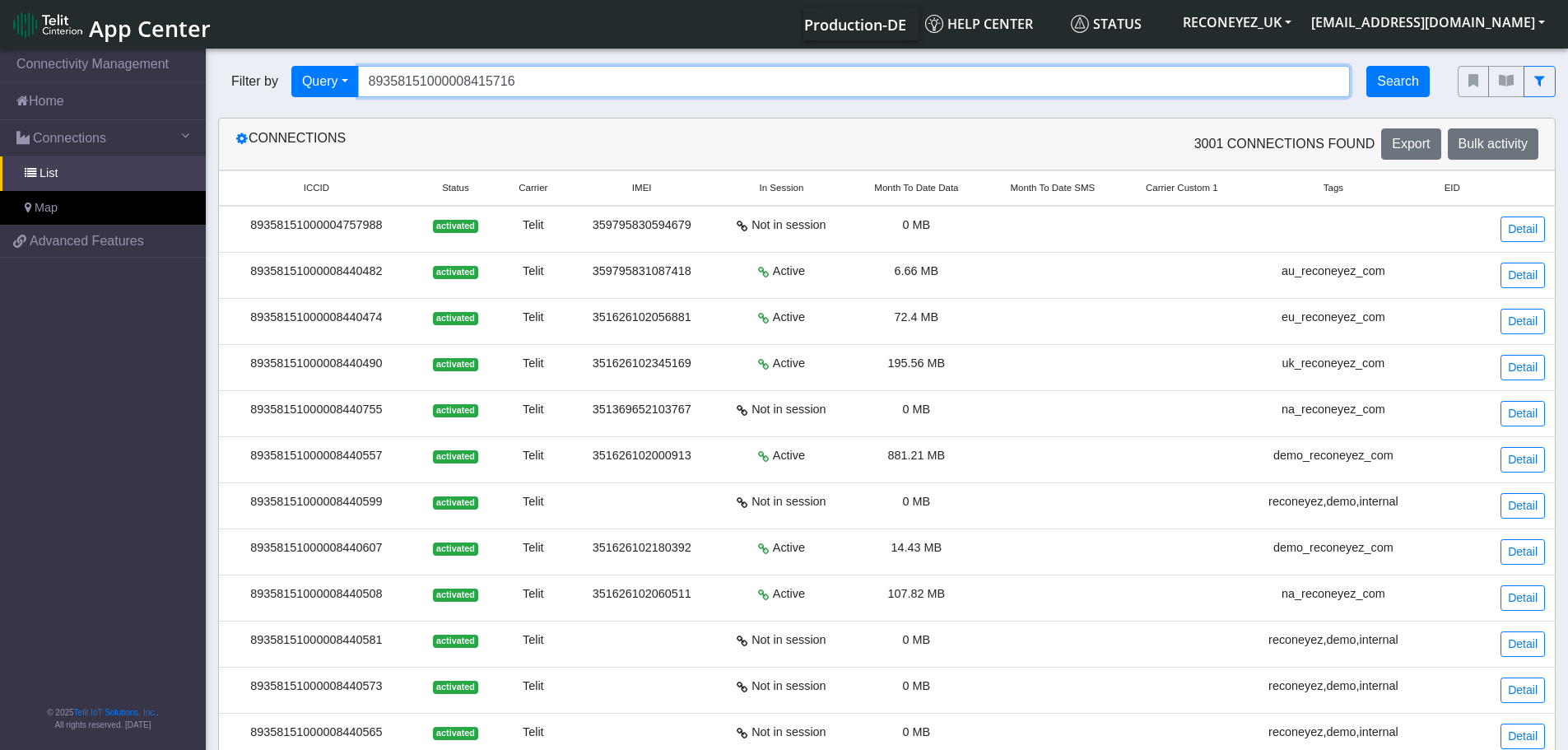
type input "89358151000008415716"
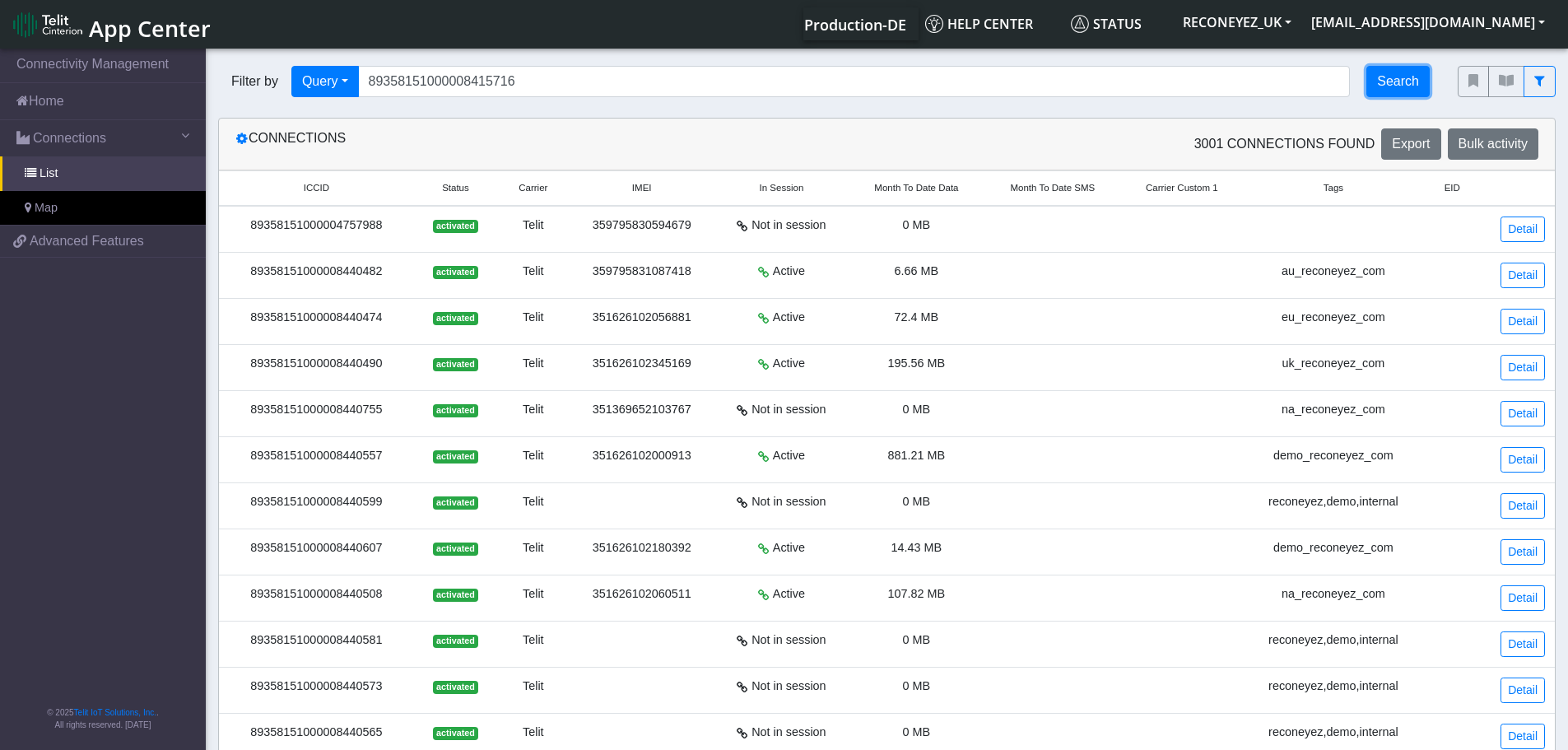
click at [1387, 82] on button "Search" at bounding box center [1398, 81] width 64 height 31
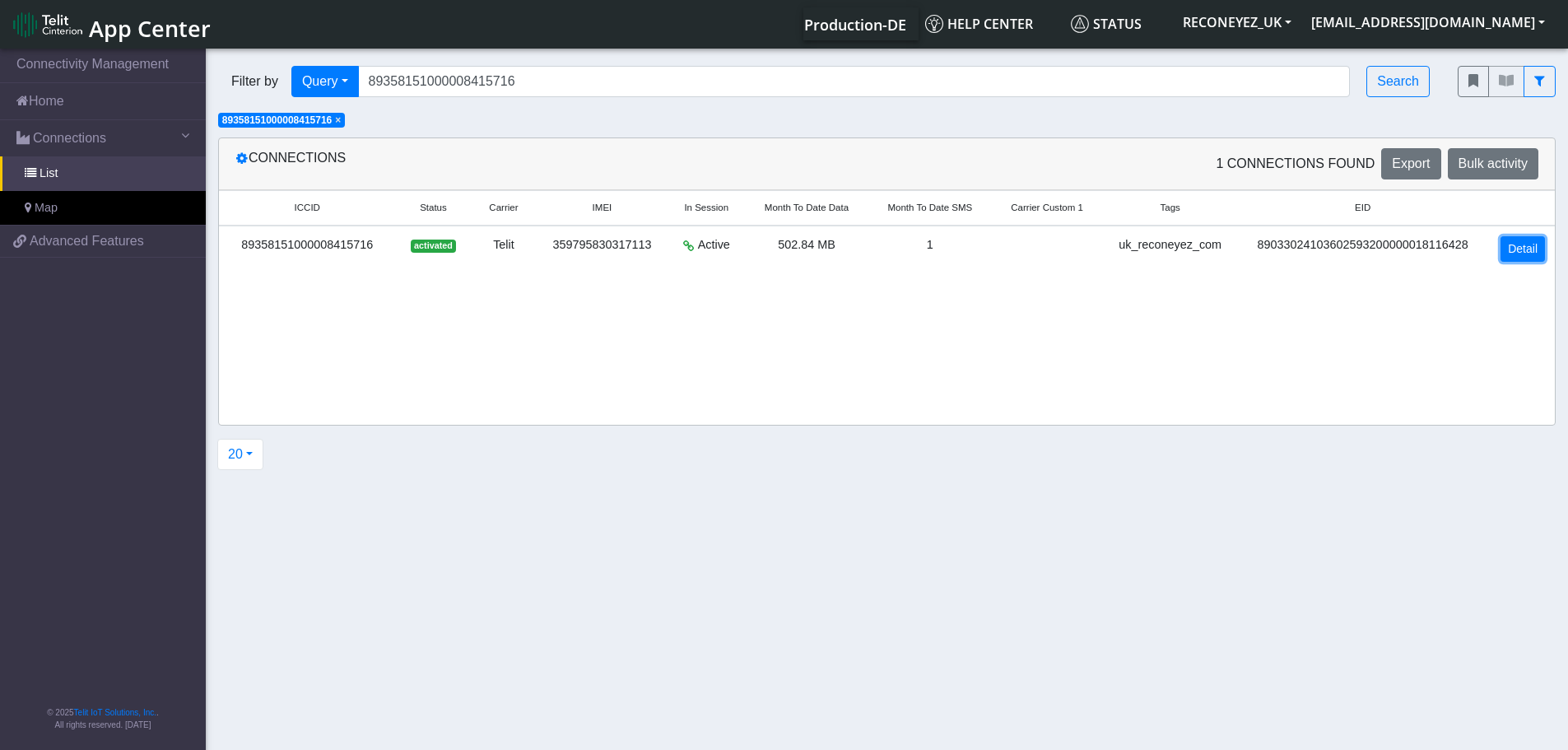
click at [1520, 245] on link "Detail" at bounding box center [1523, 249] width 44 height 26
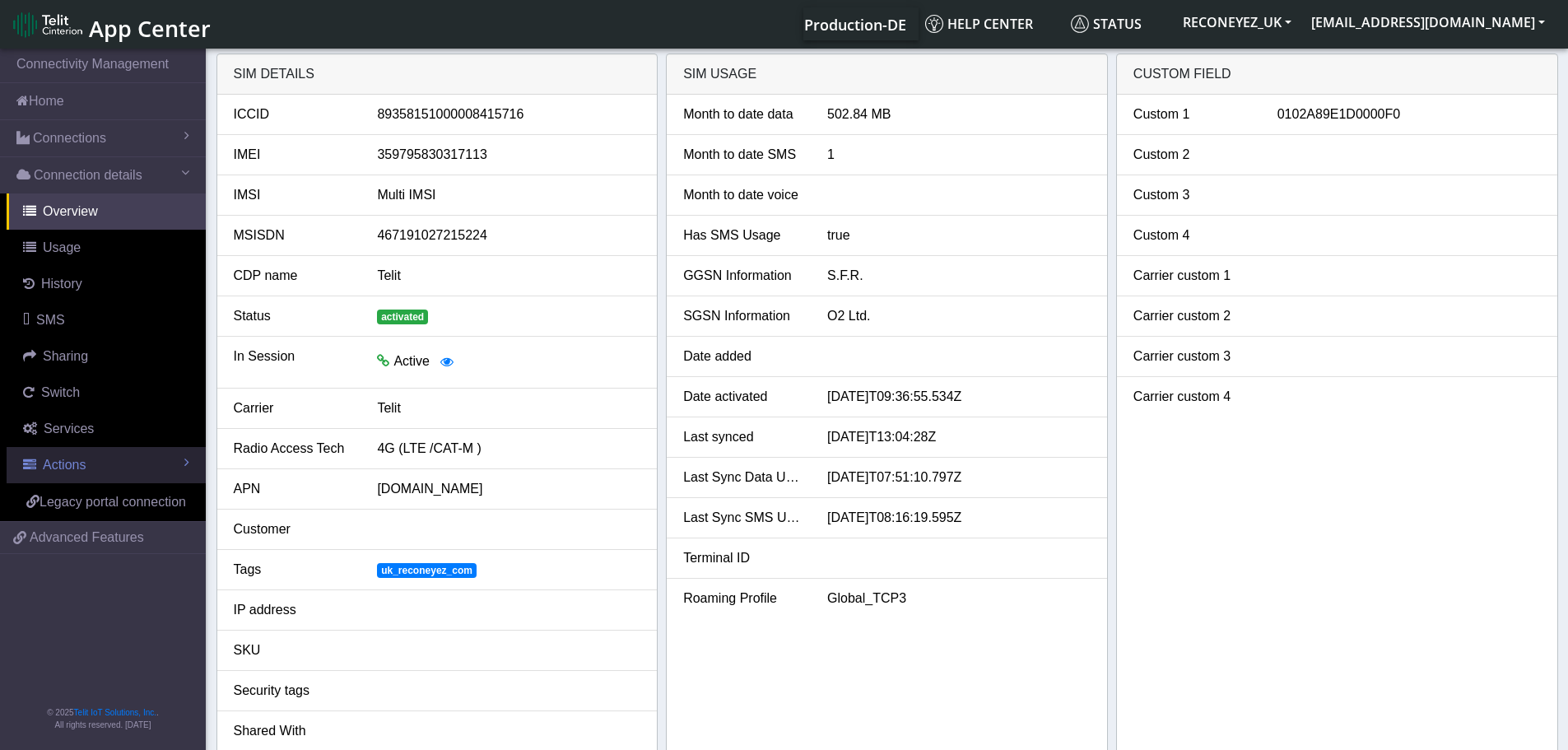
click at [86, 458] on span "Actions" at bounding box center [64, 464] width 42 height 14
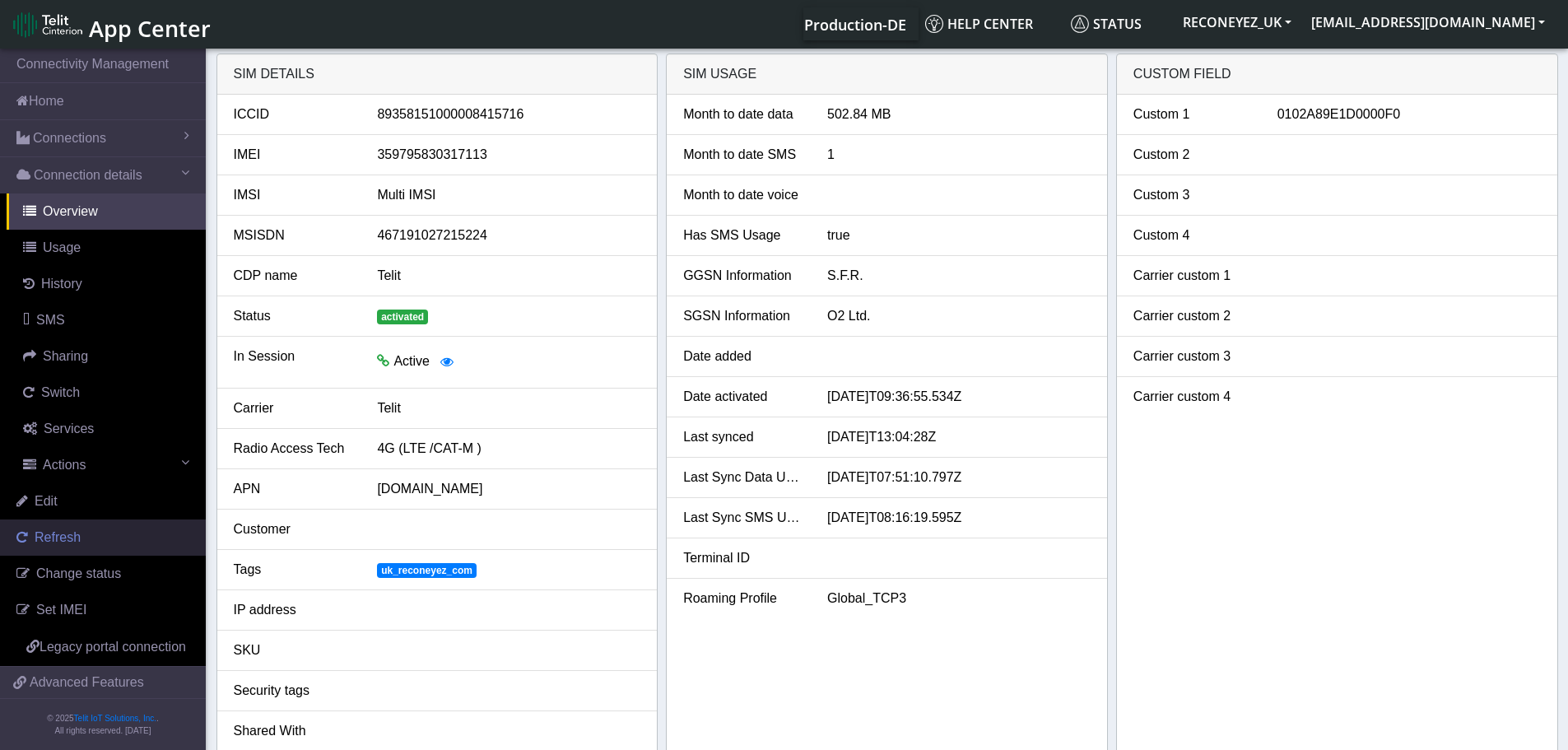
drag, startPoint x: 61, startPoint y: 538, endPoint x: 75, endPoint y: 537, distance: 14.0
click at [62, 538] on span "Refresh" at bounding box center [57, 537] width 46 height 14
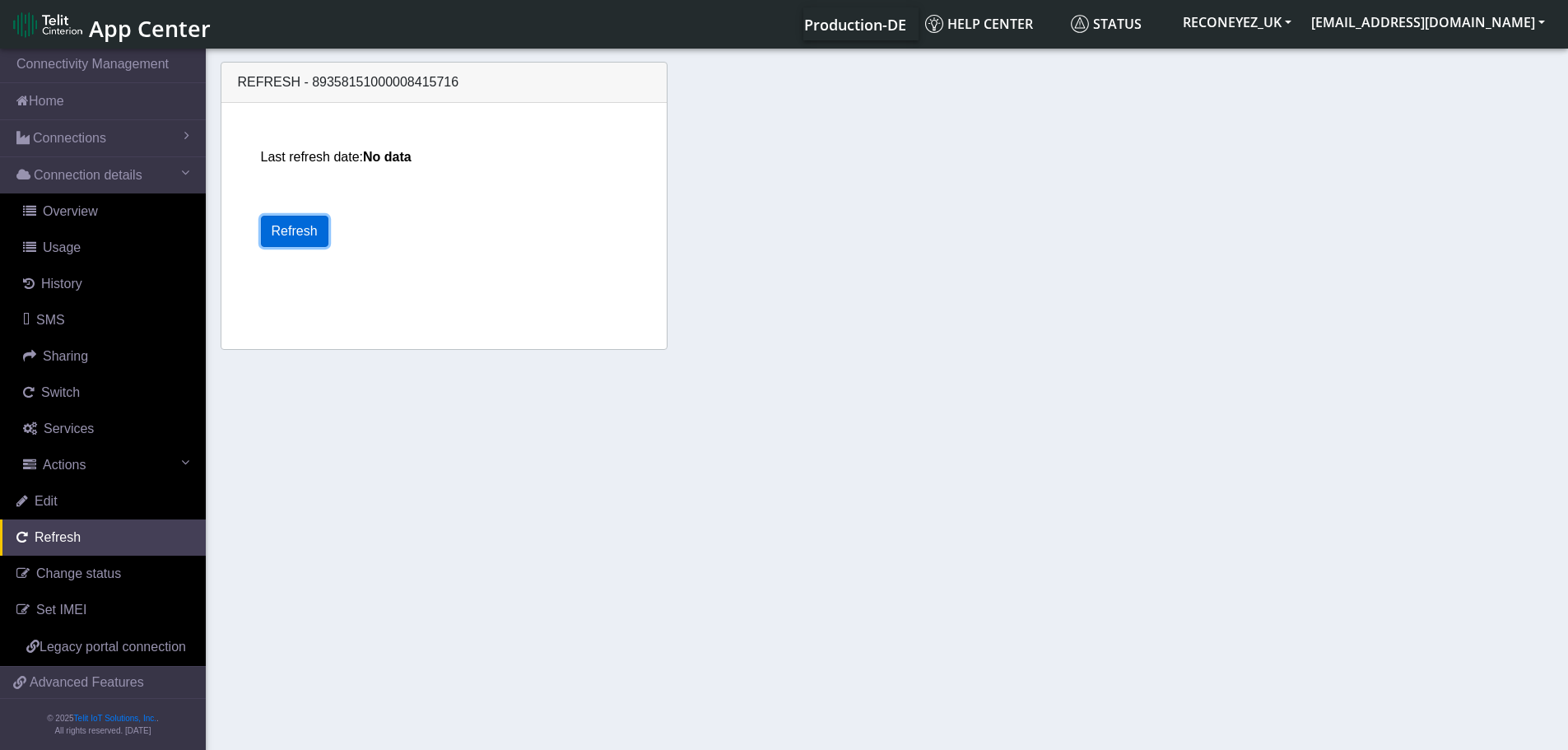
click at [270, 234] on button "Refresh" at bounding box center [294, 232] width 67 height 31
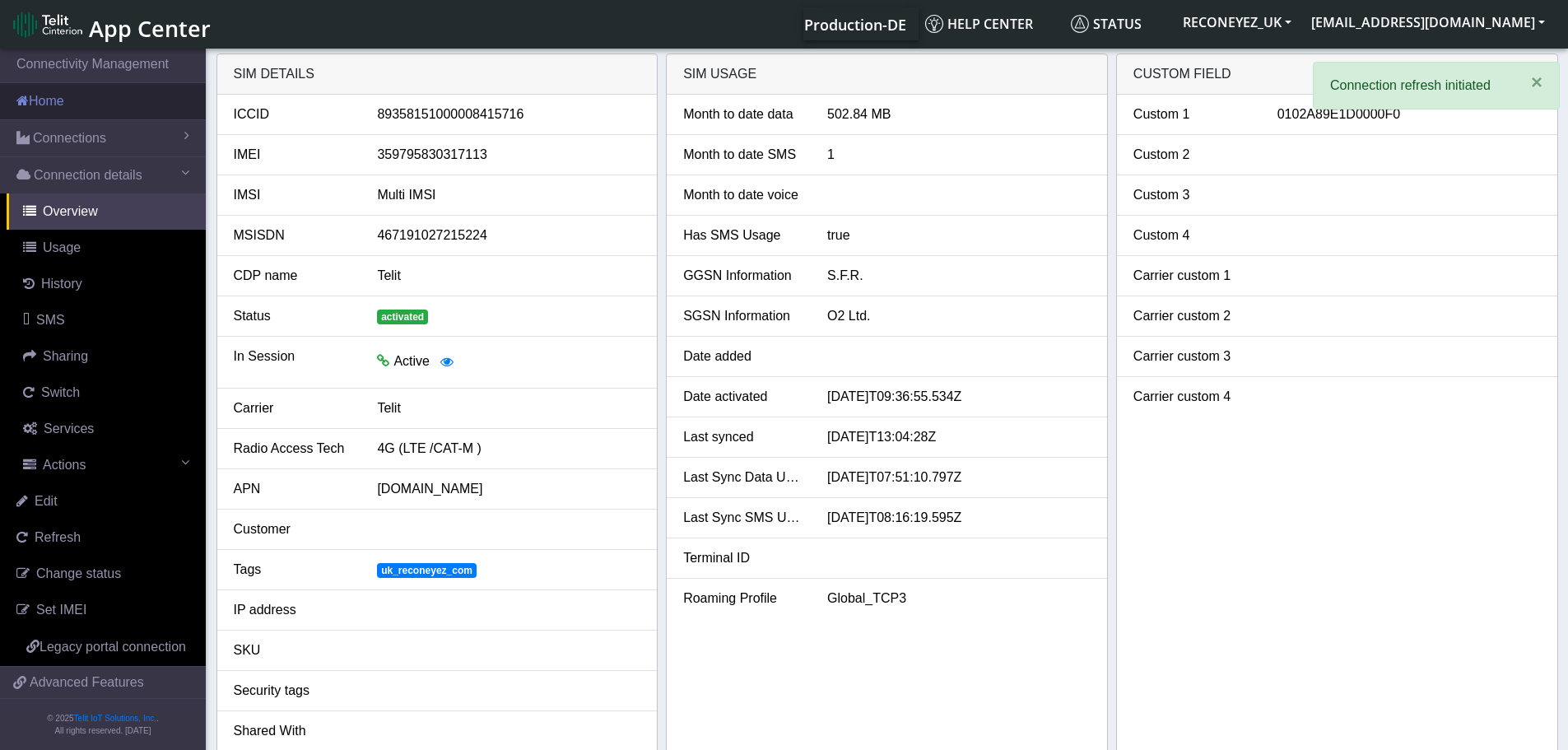
click at [60, 108] on link "Home" at bounding box center [102, 101] width 206 height 36
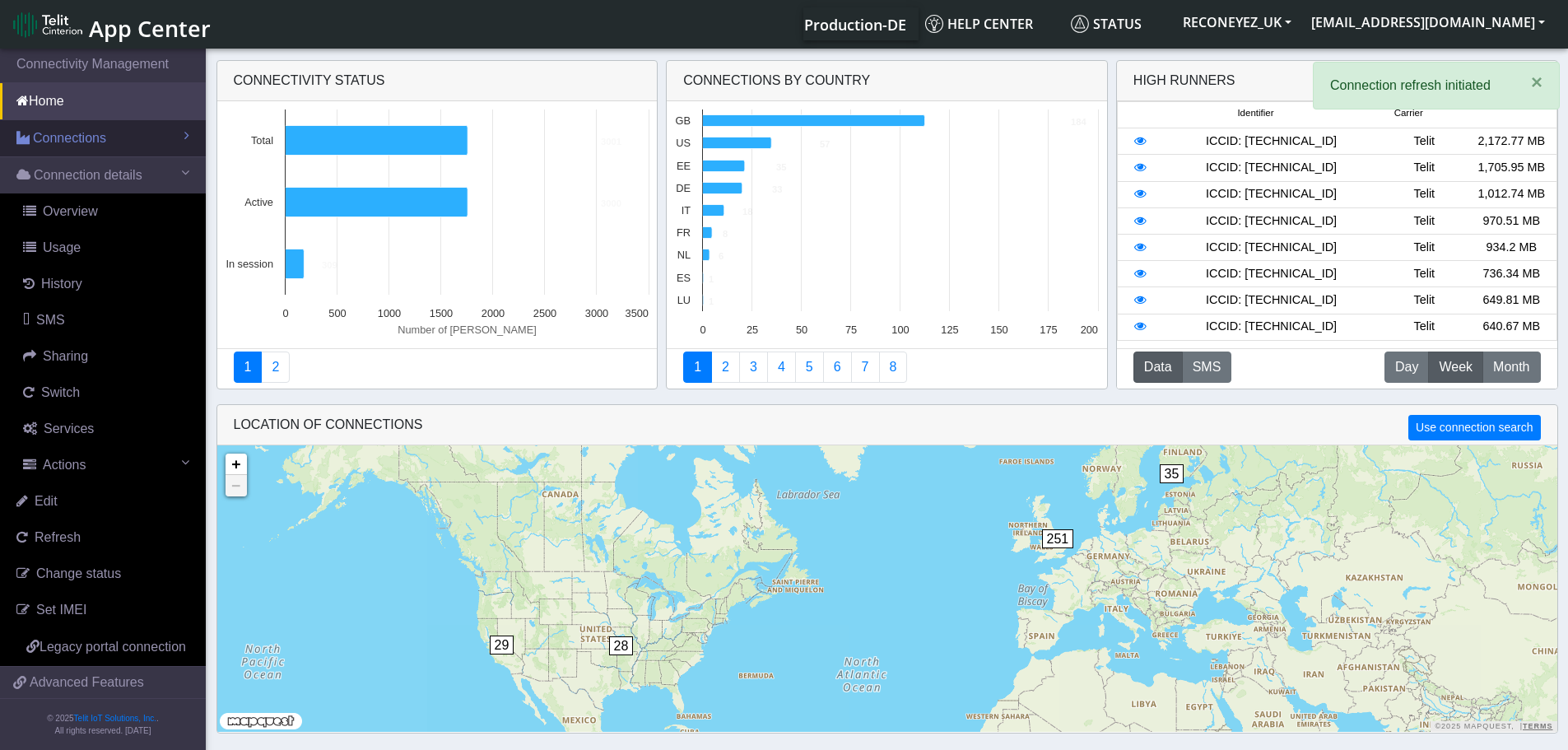
click at [58, 133] on span "Connections" at bounding box center [69, 137] width 73 height 19
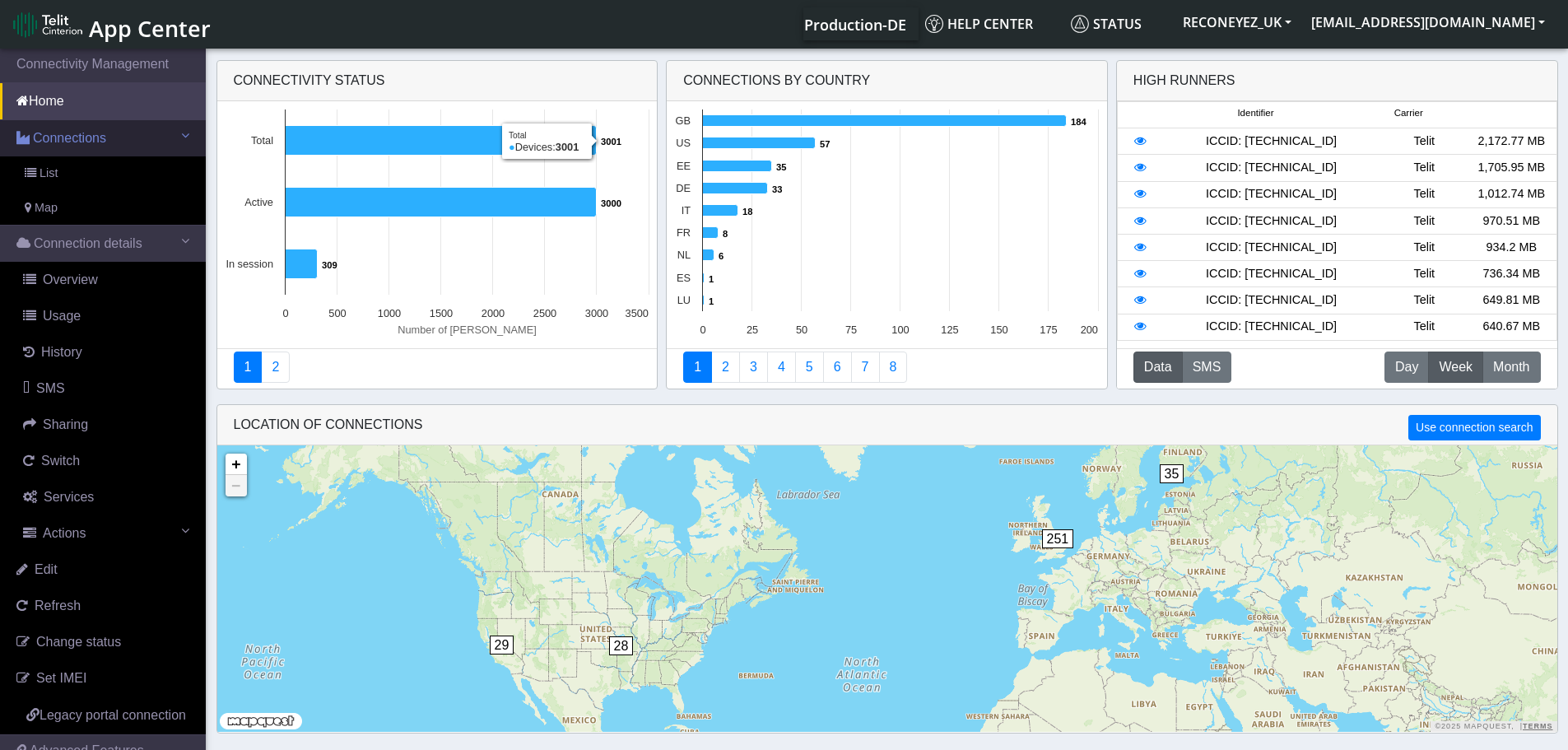
click at [113, 142] on link "Connections" at bounding box center [102, 137] width 206 height 36
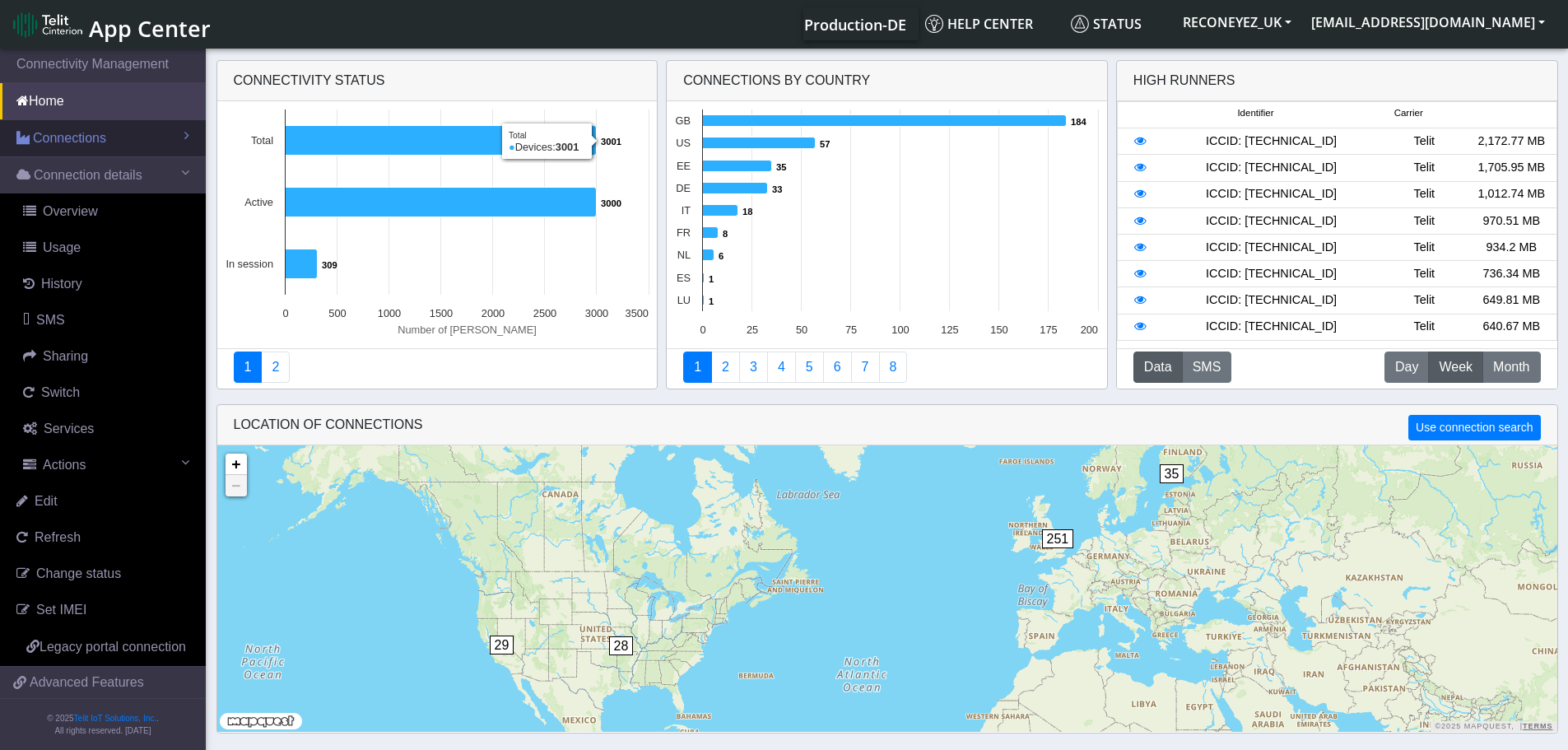
click at [89, 144] on span "Connections" at bounding box center [69, 137] width 73 height 19
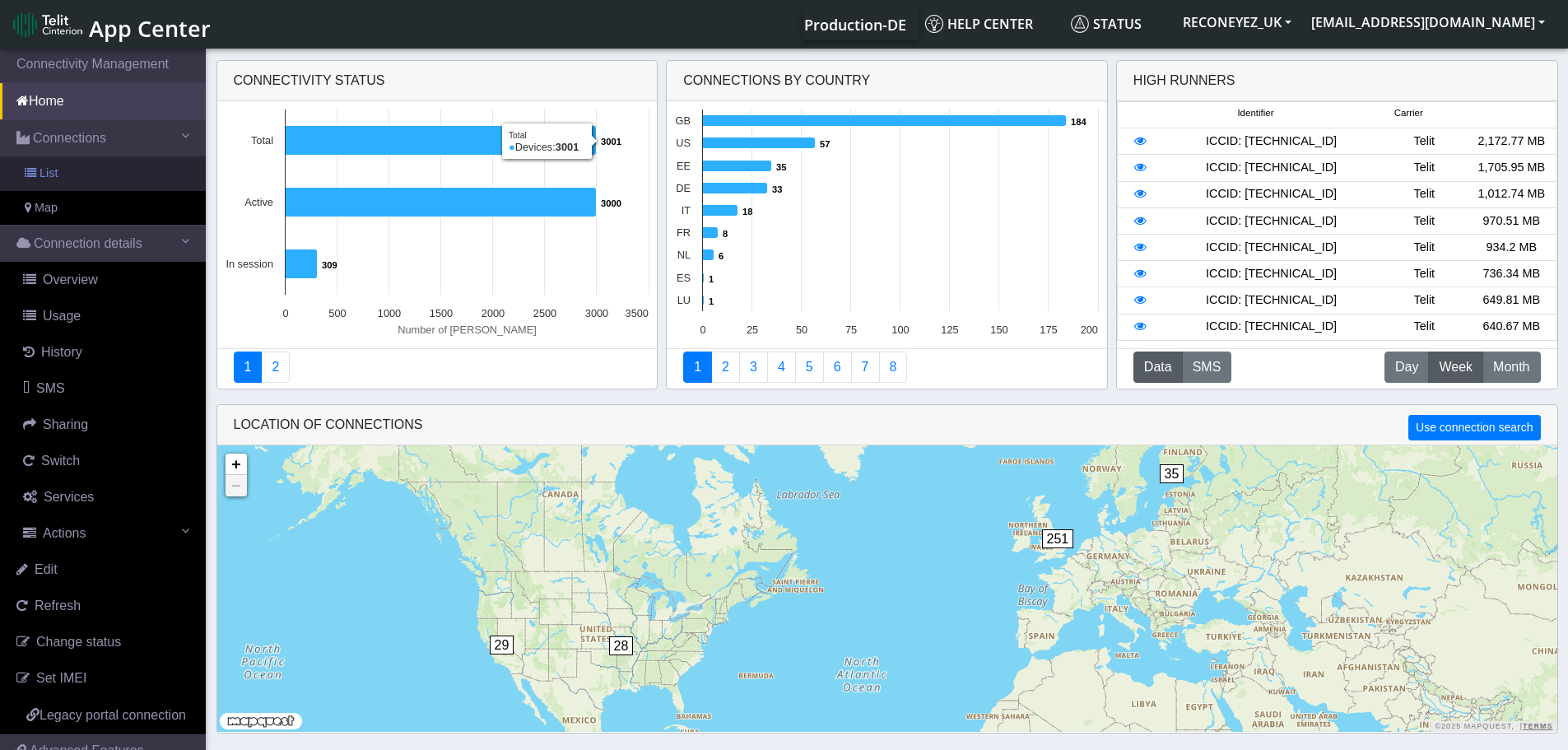
click at [80, 168] on link "List" at bounding box center [102, 173] width 206 height 34
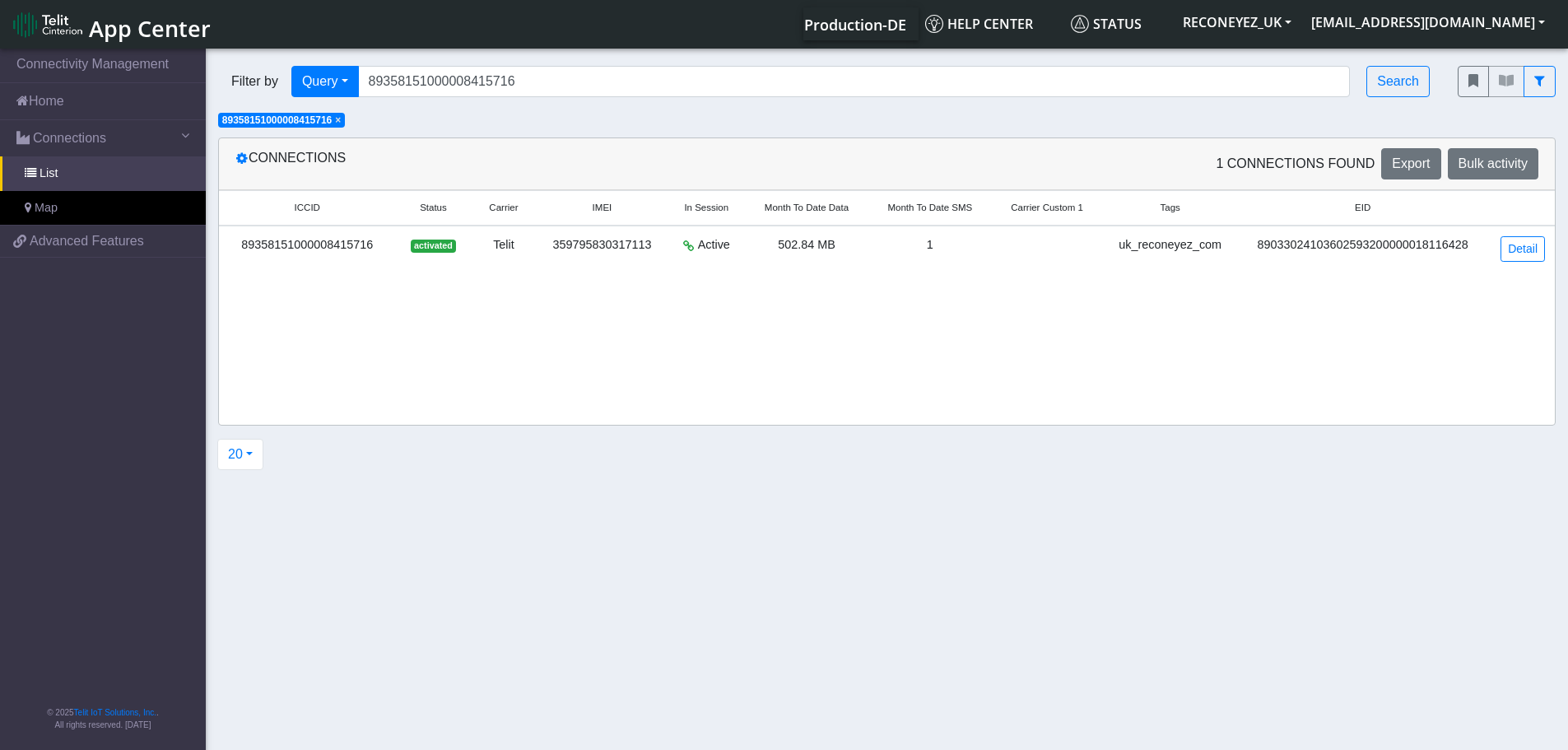
click at [340, 119] on span "×" at bounding box center [338, 120] width 6 height 11
